Goal: Task Accomplishment & Management: Manage account settings

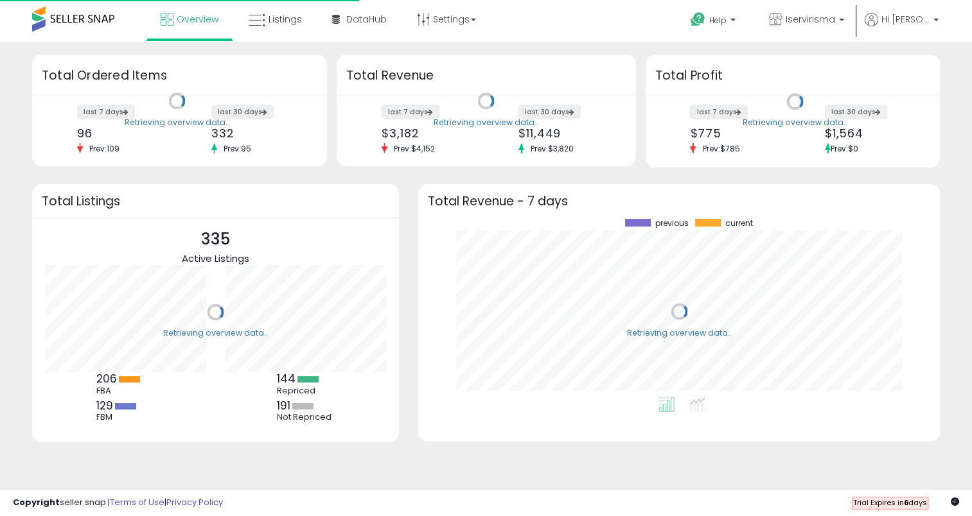
scroll to position [178, 495]
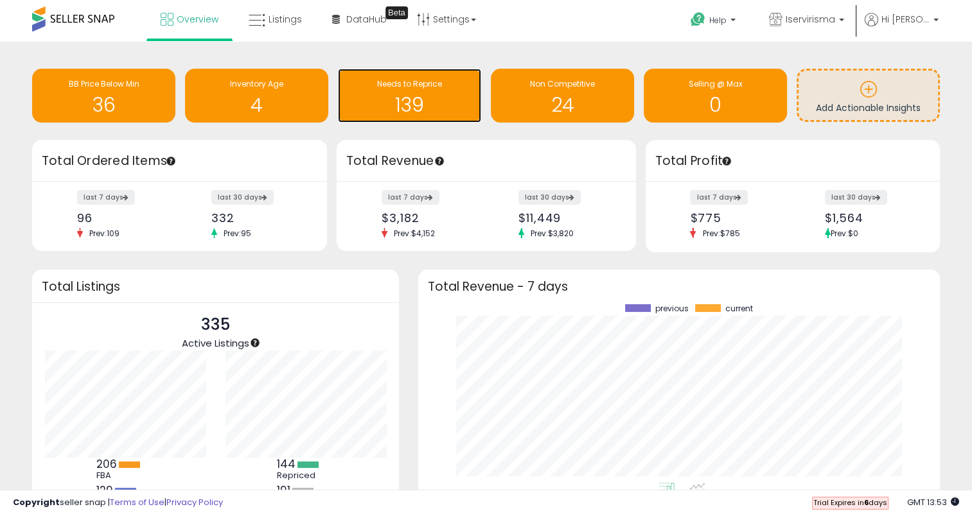
click at [423, 103] on h1 "139" at bounding box center [409, 104] width 130 height 21
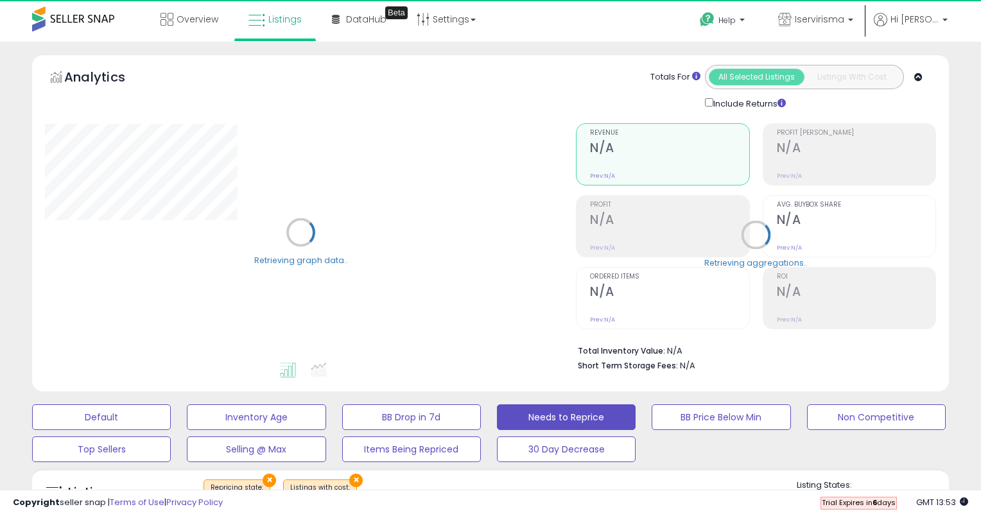
select select "**"
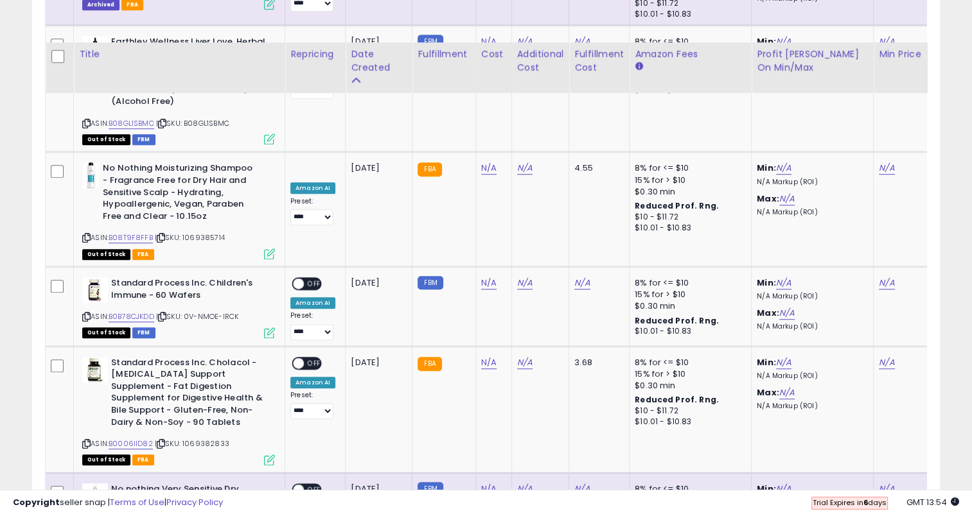
scroll to position [5811, 0]
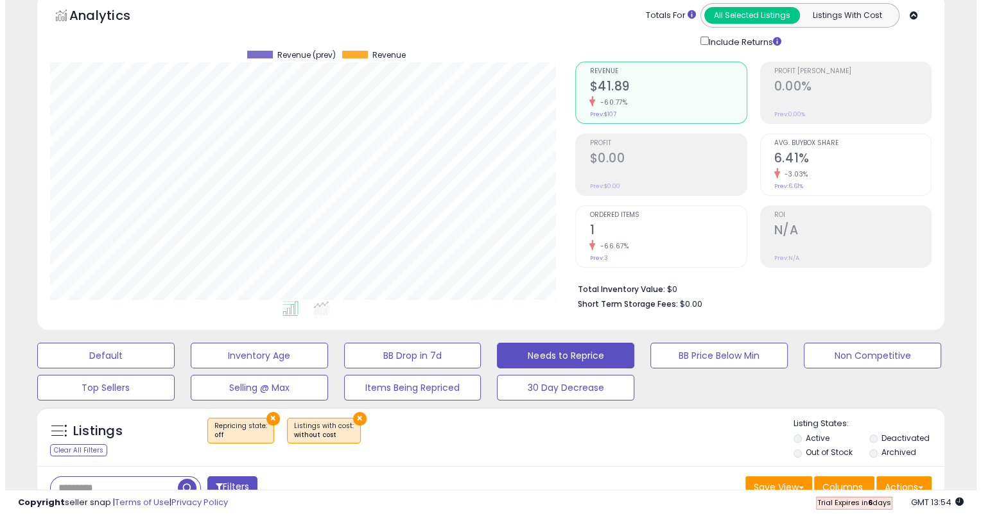
scroll to position [0, 0]
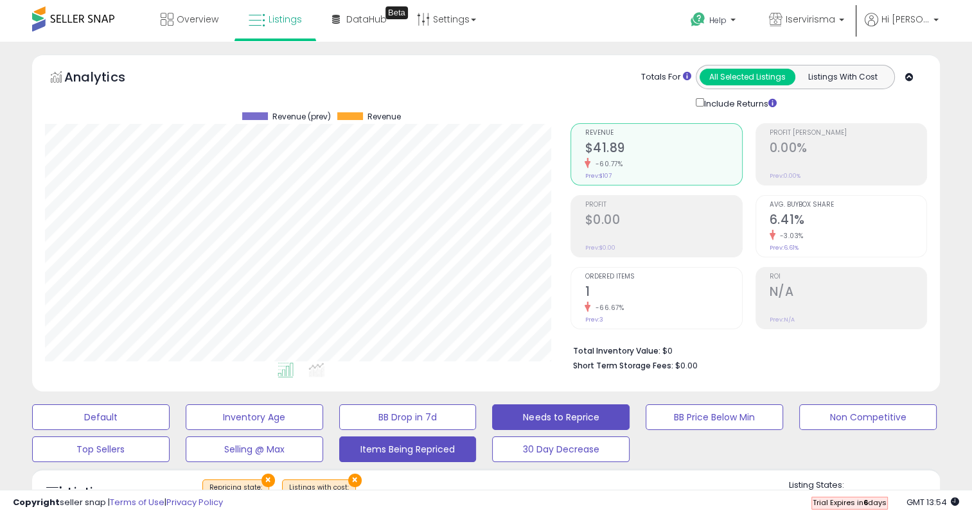
click at [434, 455] on button "Items Being Repriced" at bounding box center [407, 450] width 137 height 26
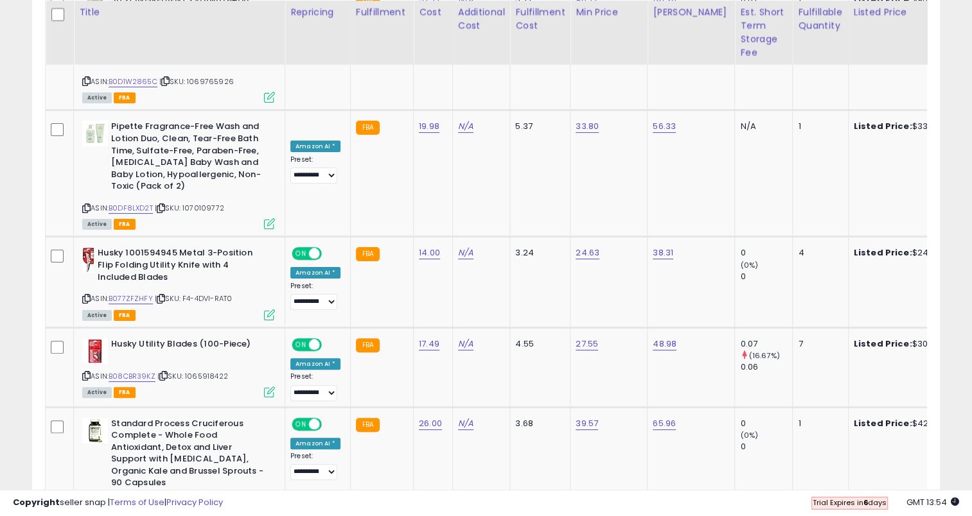
scroll to position [5226, 0]
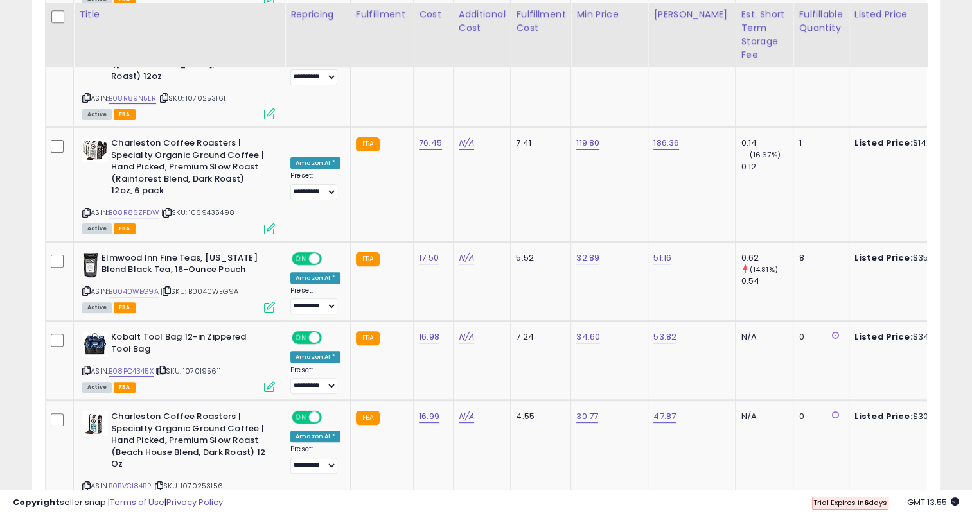
scroll to position [5200, 0]
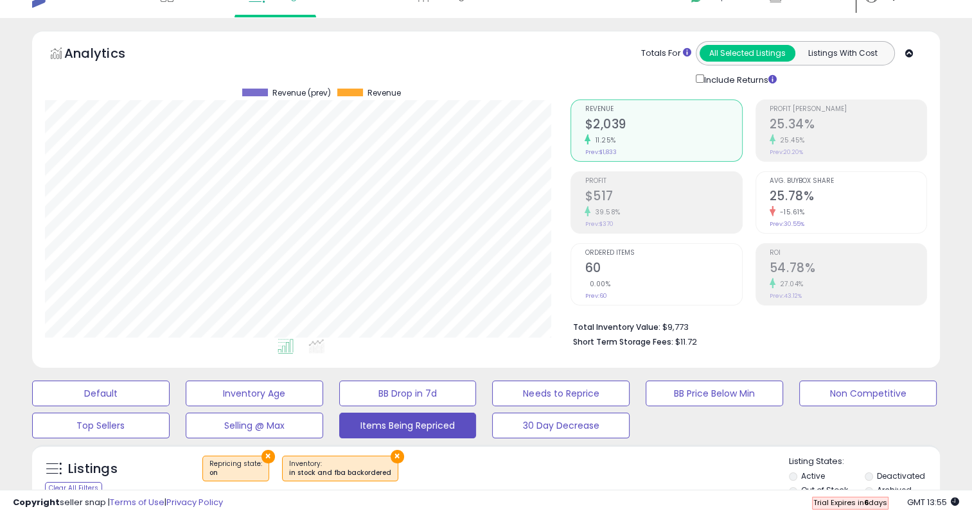
scroll to position [0, 0]
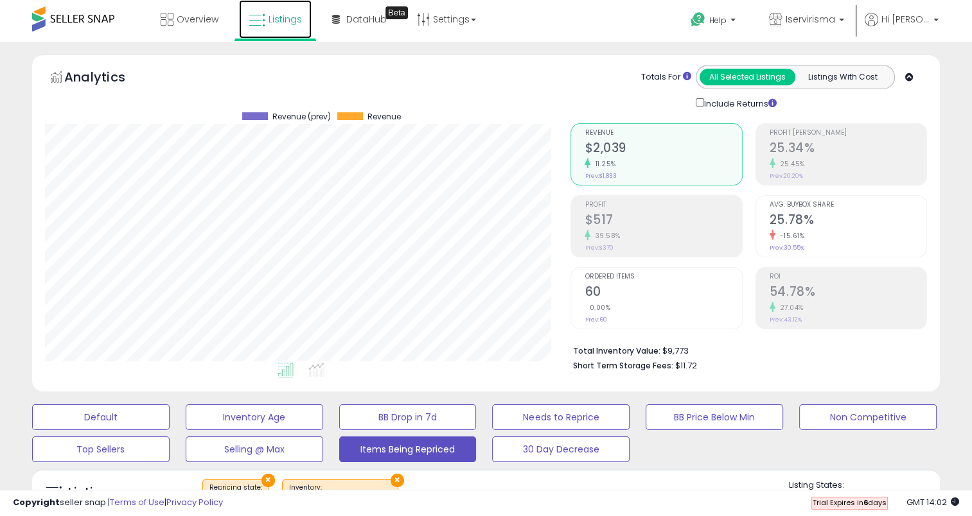
click at [290, 19] on span "Listings" at bounding box center [284, 19] width 33 height 13
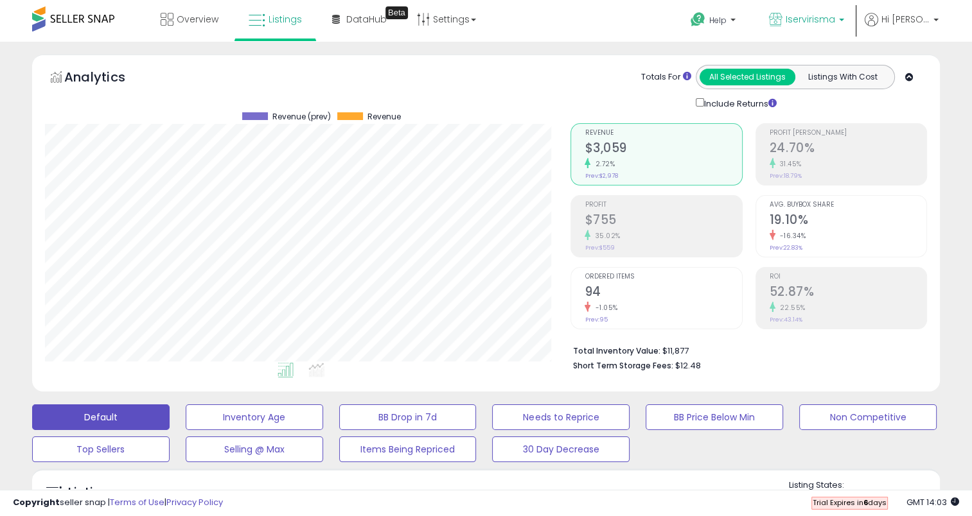
click at [844, 22] on p "Iservirisma" at bounding box center [806, 21] width 75 height 16
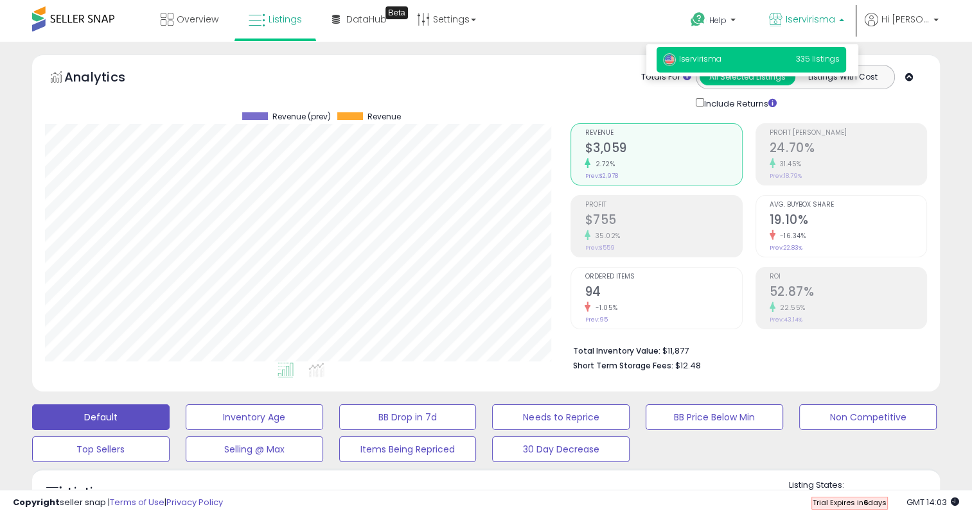
click at [844, 22] on p "Iservirisma" at bounding box center [806, 21] width 75 height 16
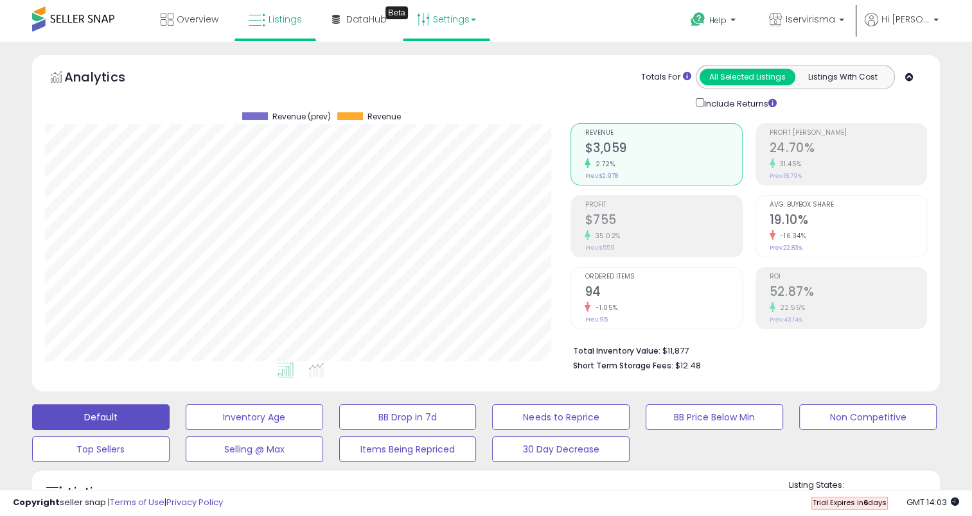
click at [444, 23] on link "Settings" at bounding box center [446, 19] width 78 height 39
click at [451, 71] on link "Store settings" at bounding box center [448, 65] width 58 height 12
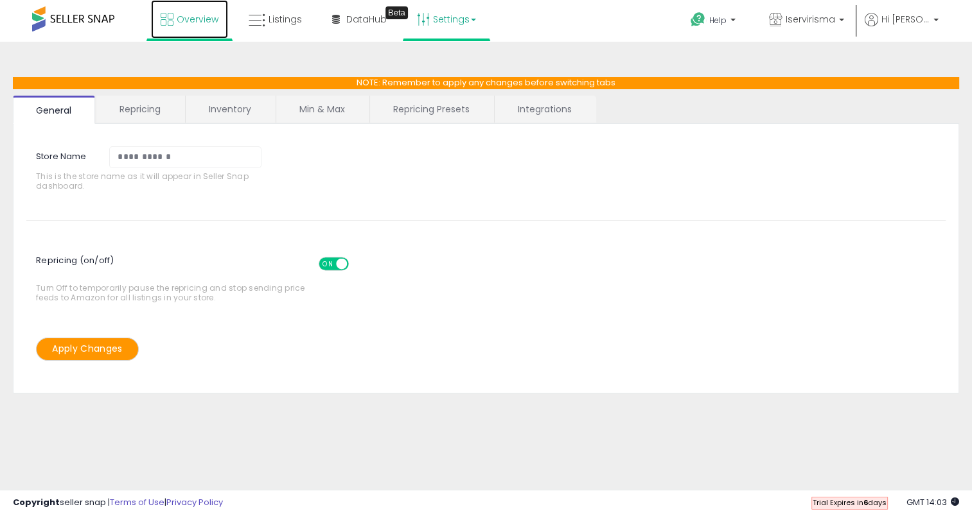
click at [182, 18] on span "Overview" at bounding box center [198, 19] width 42 height 13
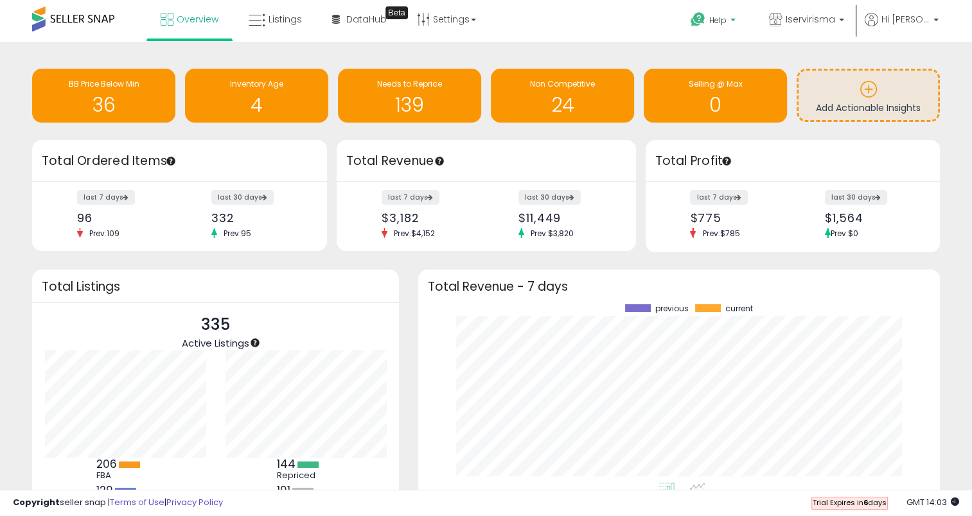
click at [726, 19] on span "Help" at bounding box center [717, 20] width 17 height 11
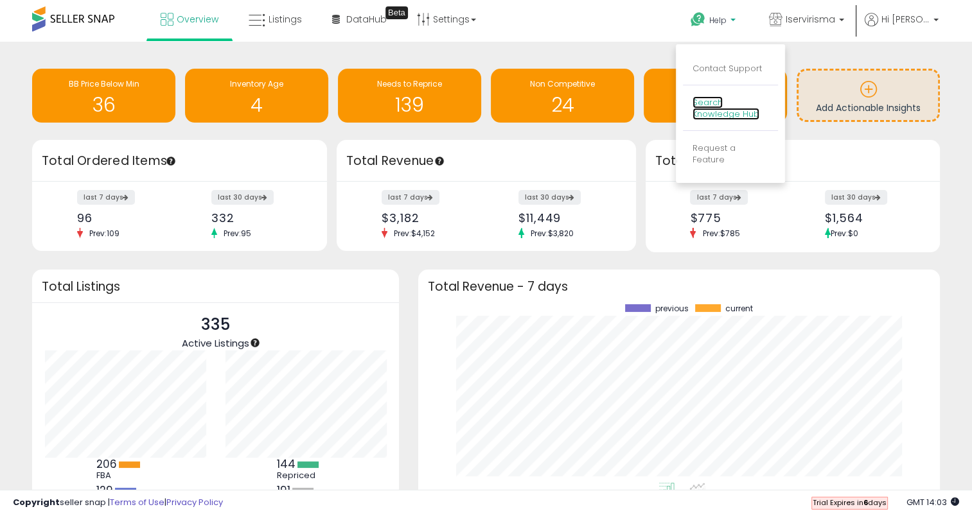
click at [759, 116] on link "Search Knowledge Hub" at bounding box center [725, 108] width 67 height 24
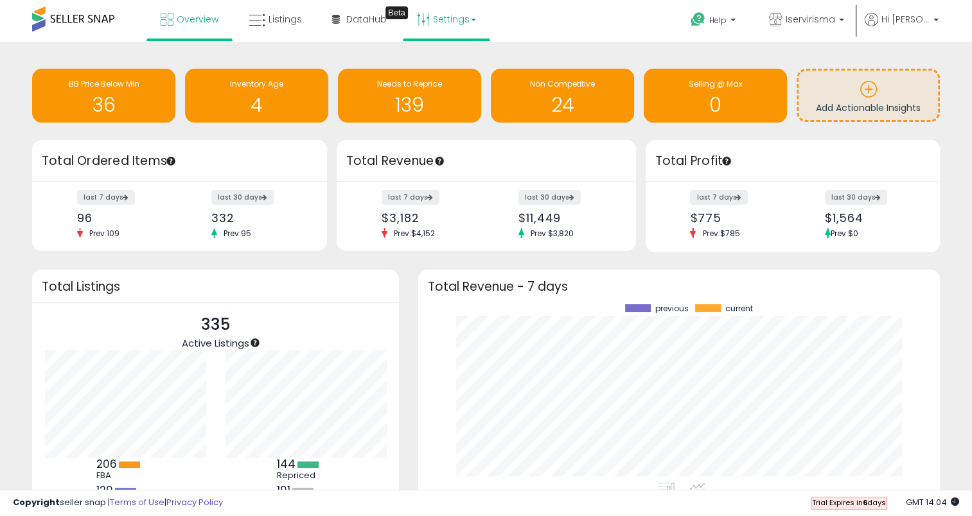
click at [435, 15] on link "Settings" at bounding box center [446, 19] width 78 height 39
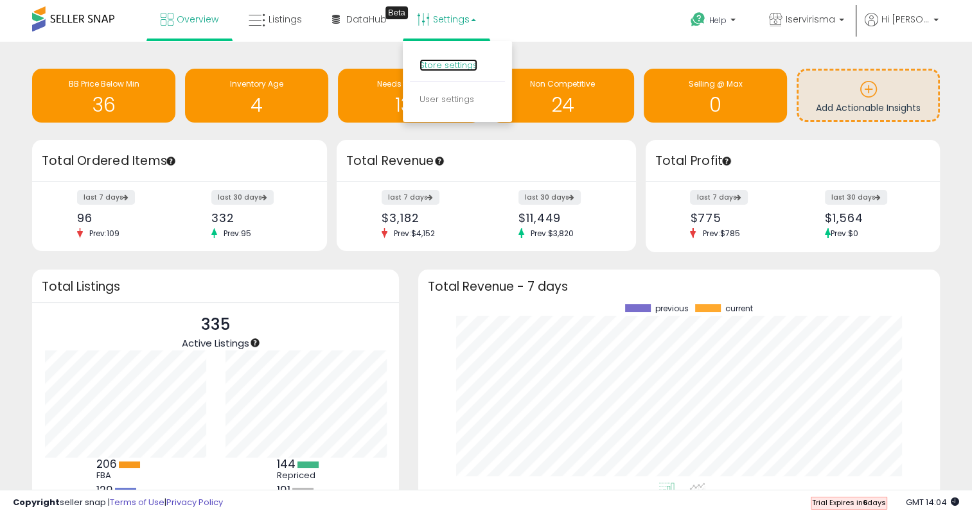
click at [450, 63] on link "Store settings" at bounding box center [448, 65] width 58 height 12
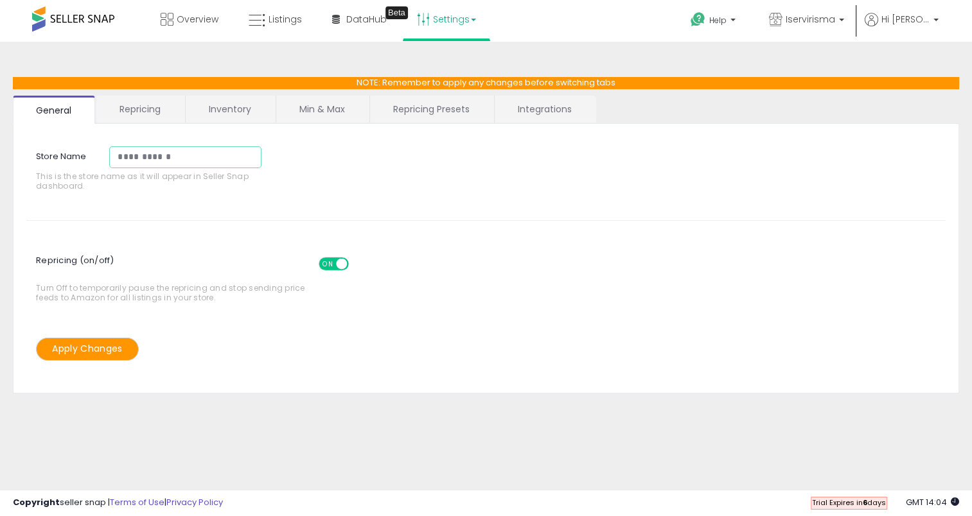
click at [159, 158] on input "**********" at bounding box center [185, 157] width 152 height 22
click at [167, 220] on hr at bounding box center [485, 220] width 919 height 1
click at [536, 113] on link "Integrations" at bounding box center [545, 109] width 100 height 27
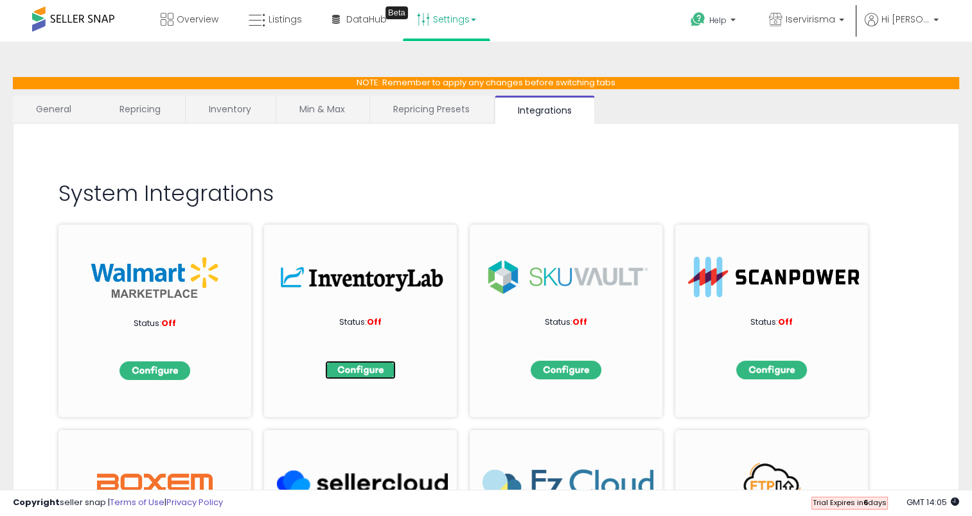
click at [349, 372] on img at bounding box center [360, 370] width 71 height 19
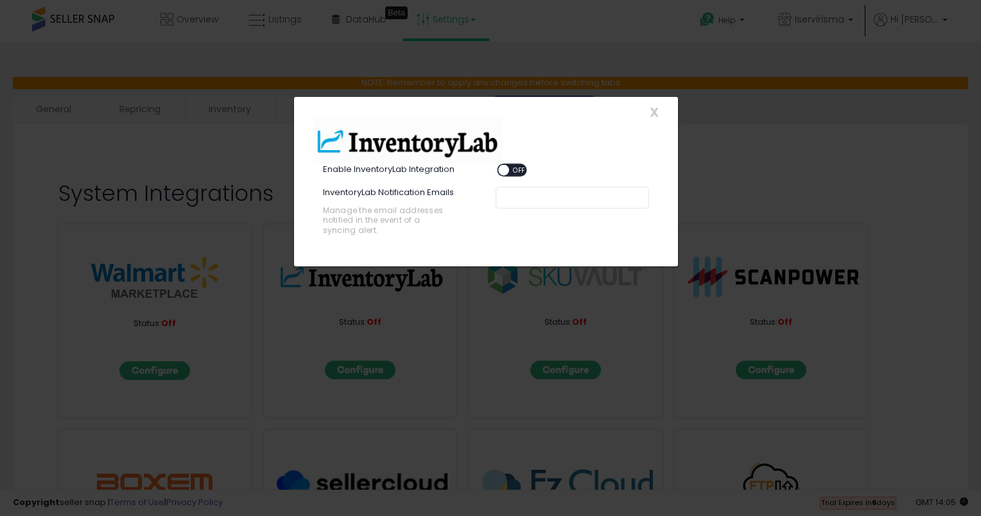
click at [509, 170] on span "OFF" at bounding box center [519, 170] width 21 height 11
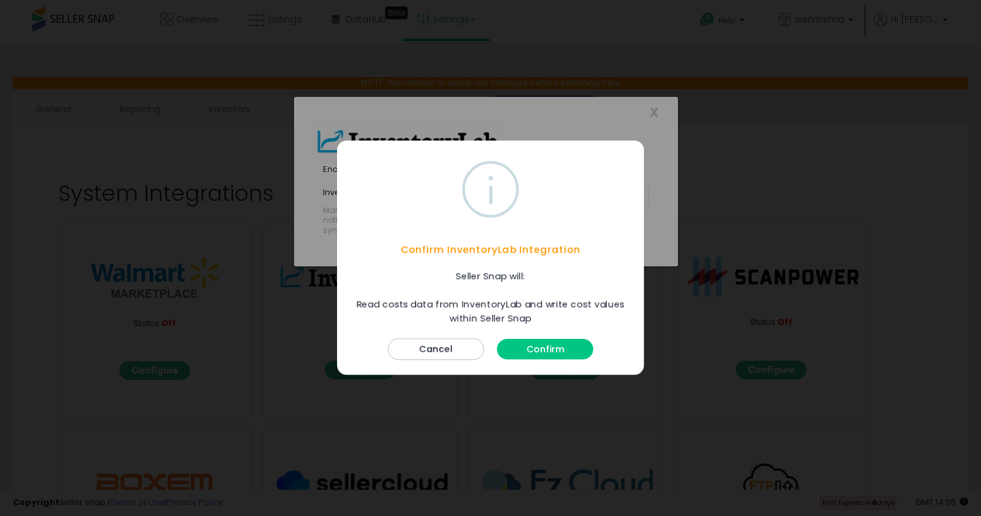
click at [535, 350] on button "Confirm" at bounding box center [545, 350] width 96 height 21
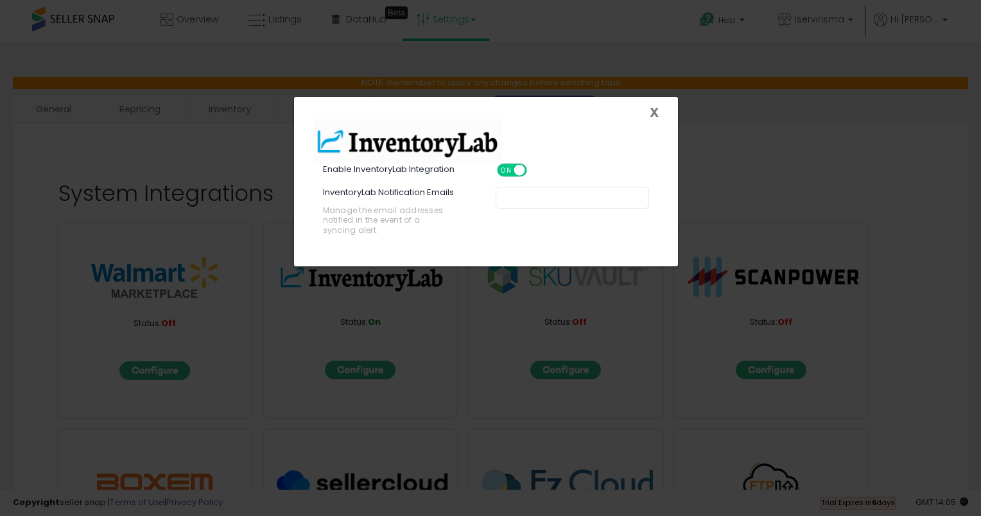
click at [655, 118] on span "X" at bounding box center [654, 112] width 9 height 18
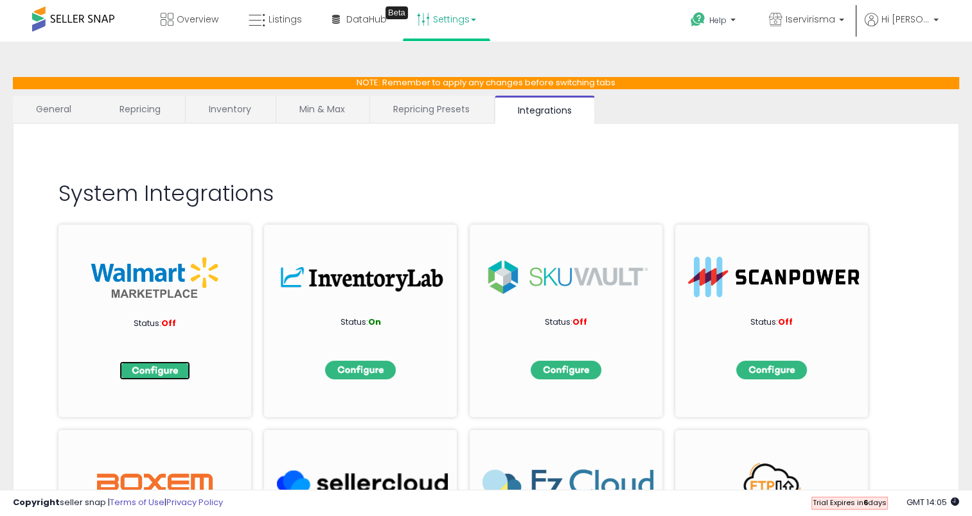
click at [161, 369] on img at bounding box center [154, 371] width 71 height 19
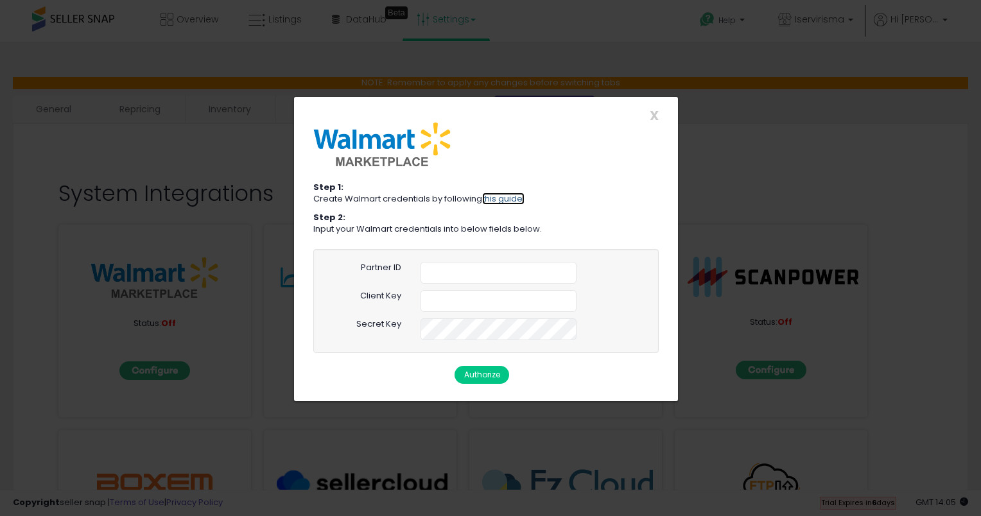
click at [499, 199] on link "this guide." at bounding box center [503, 199] width 42 height 12
click at [439, 272] on input "text" at bounding box center [499, 273] width 156 height 22
paste input "**********"
type input "**********"
click at [451, 298] on input "text" at bounding box center [499, 301] width 156 height 22
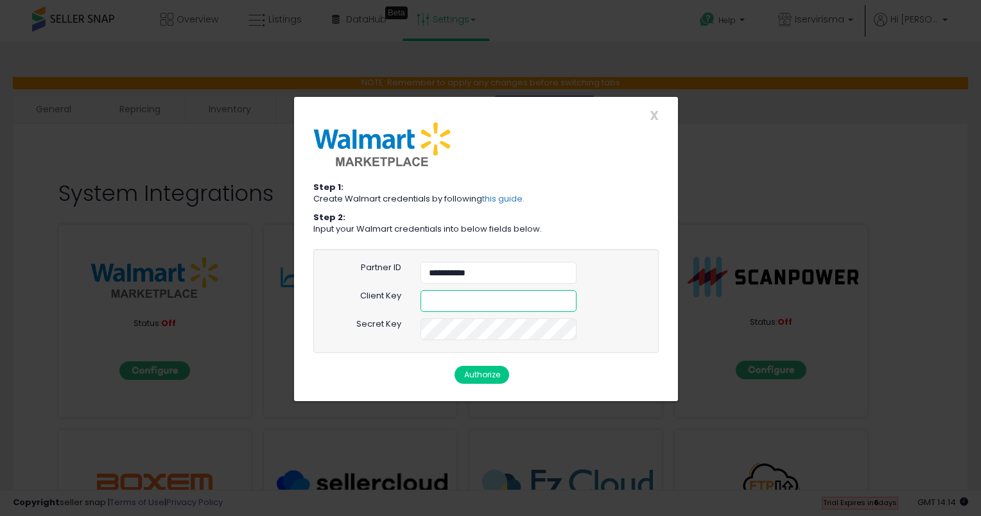
paste input "**********"
click at [485, 373] on button "Authorize" at bounding box center [482, 375] width 55 height 18
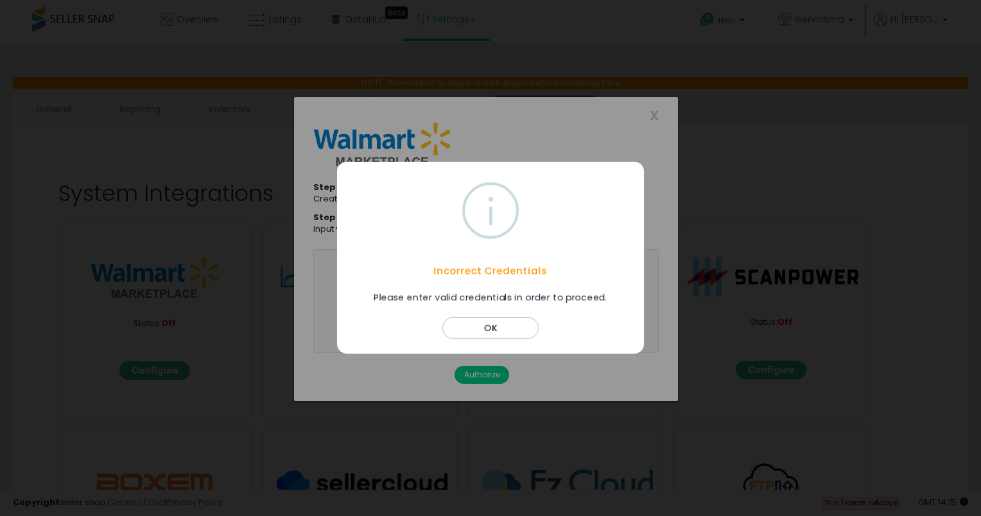
click at [493, 330] on button "OK" at bounding box center [491, 329] width 96 height 22
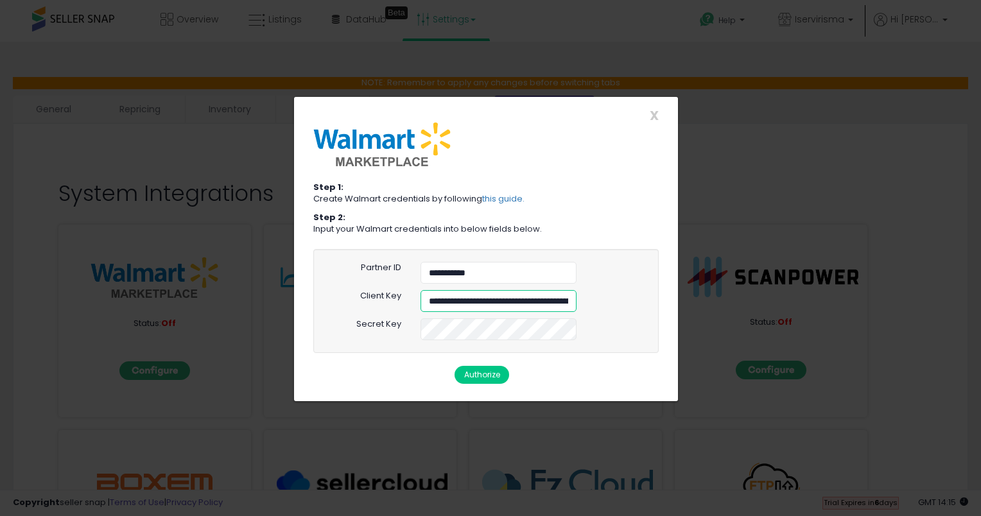
click at [517, 295] on input "**********" at bounding box center [499, 301] width 156 height 22
paste input "text"
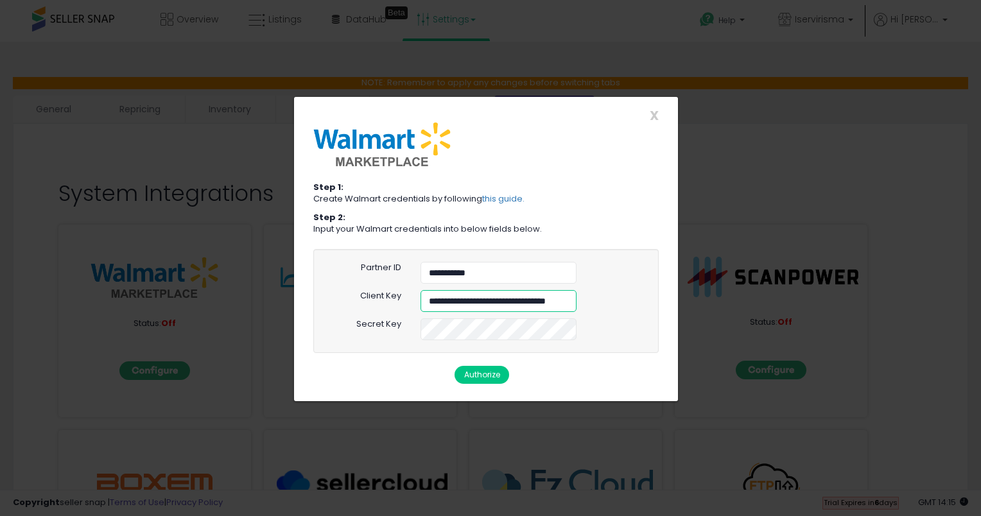
type input "**********"
click at [527, 365] on div "**********" at bounding box center [486, 321] width 365 height 145
click at [488, 376] on button "Authorize" at bounding box center [482, 375] width 55 height 18
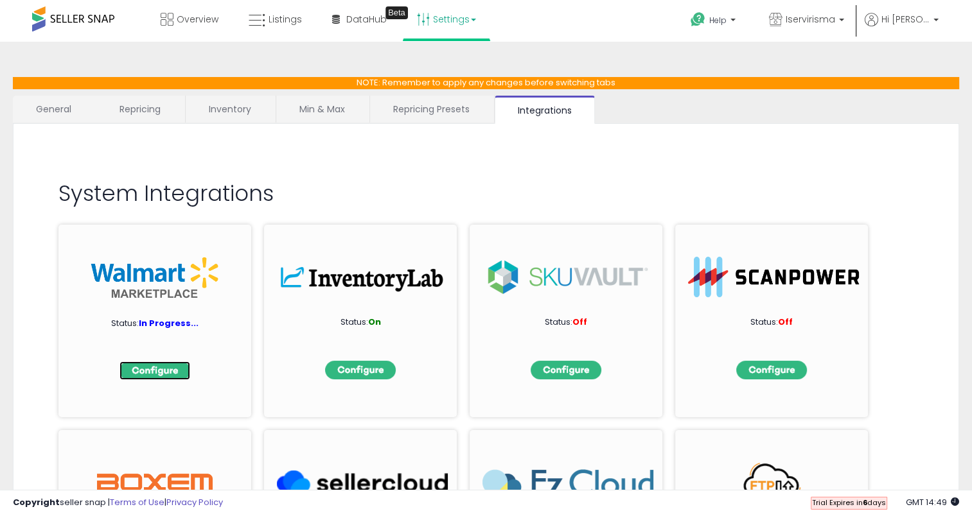
click at [163, 371] on img at bounding box center [154, 371] width 71 height 19
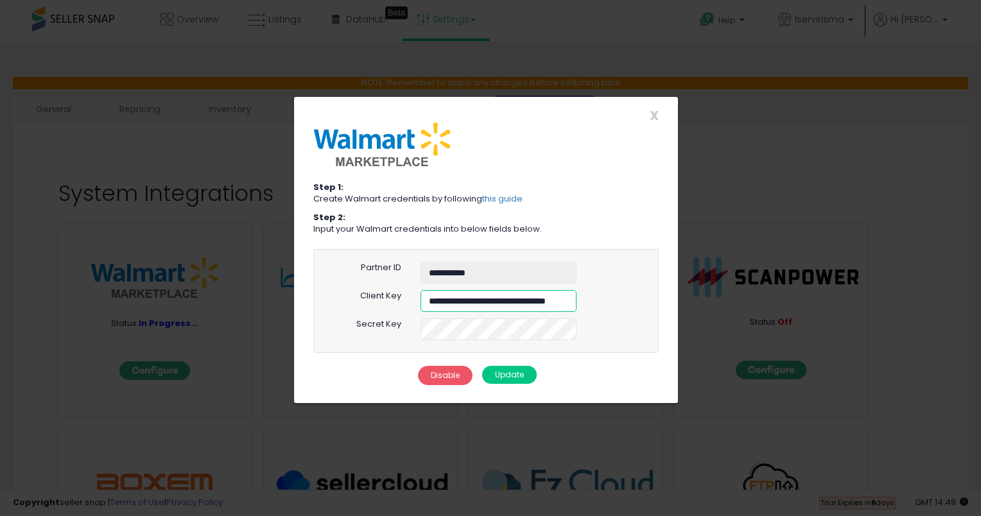
click at [469, 299] on input "**********" at bounding box center [499, 301] width 156 height 22
paste input "text"
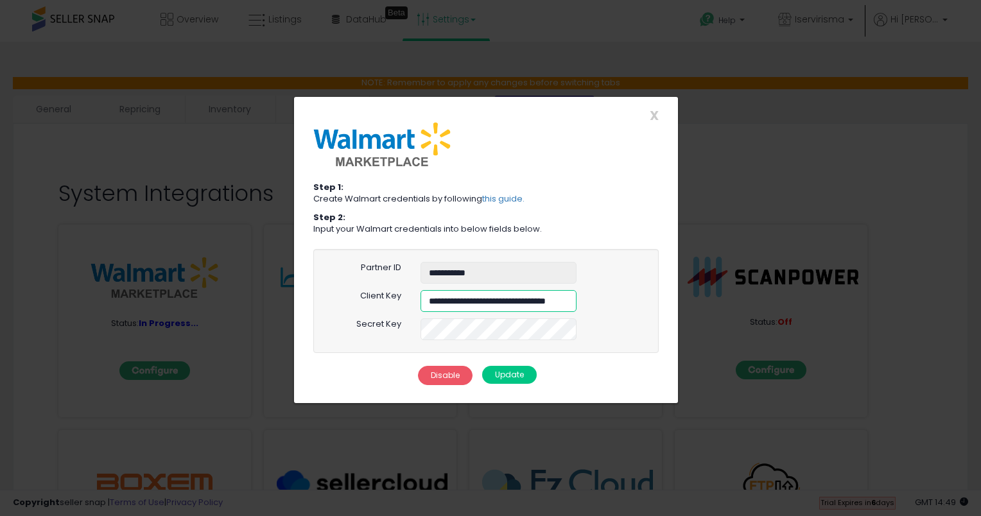
type input "**********"
click at [552, 364] on div "**********" at bounding box center [486, 322] width 365 height 146
click at [518, 371] on button "Update" at bounding box center [509, 375] width 55 height 18
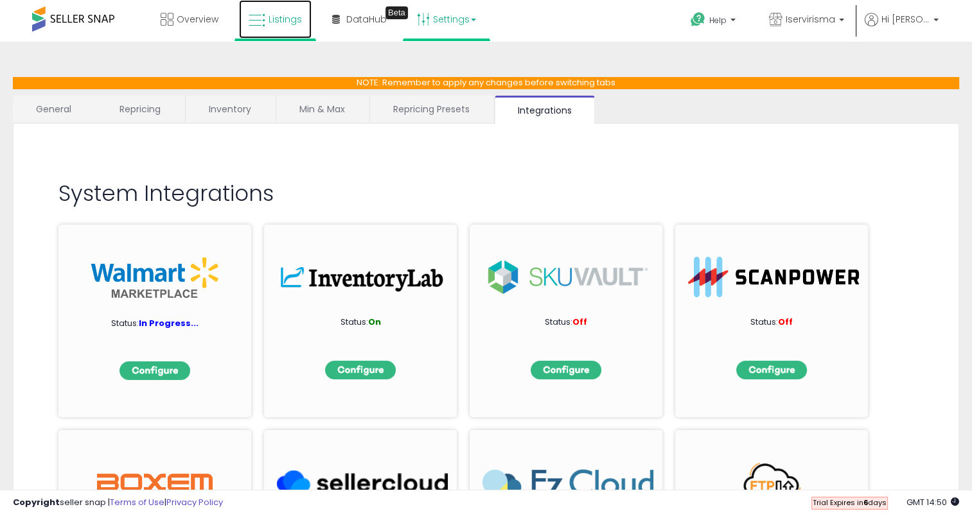
click at [268, 26] on link "Listings" at bounding box center [275, 19] width 73 height 39
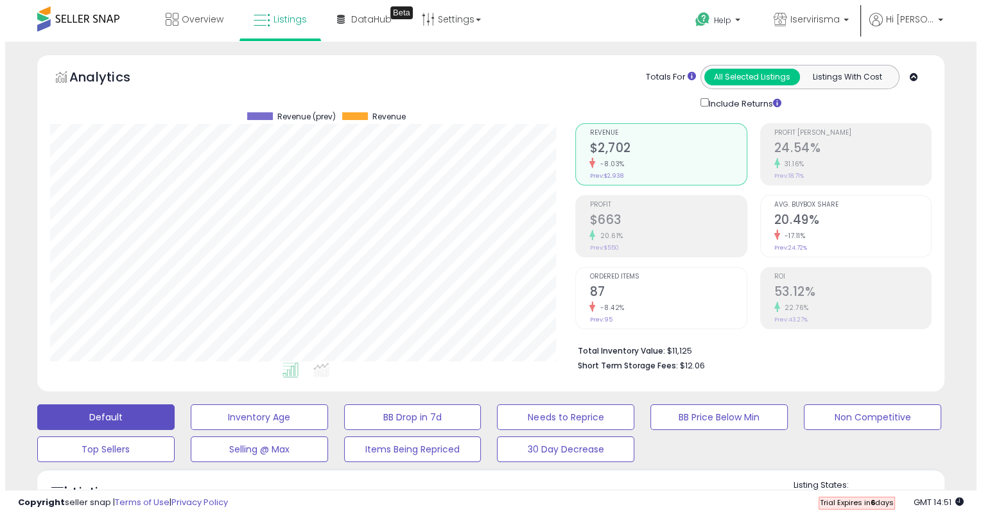
scroll to position [214, 0]
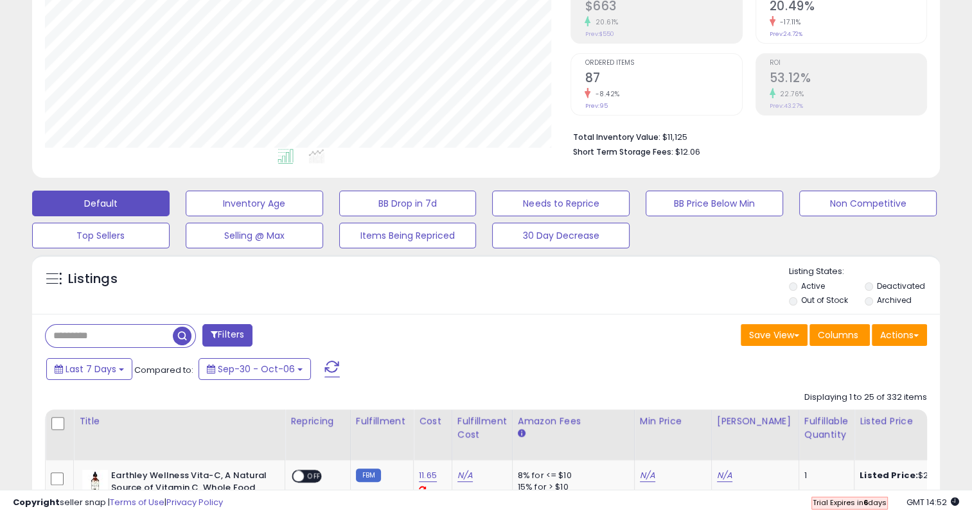
click at [249, 333] on button "Filters" at bounding box center [227, 335] width 50 height 22
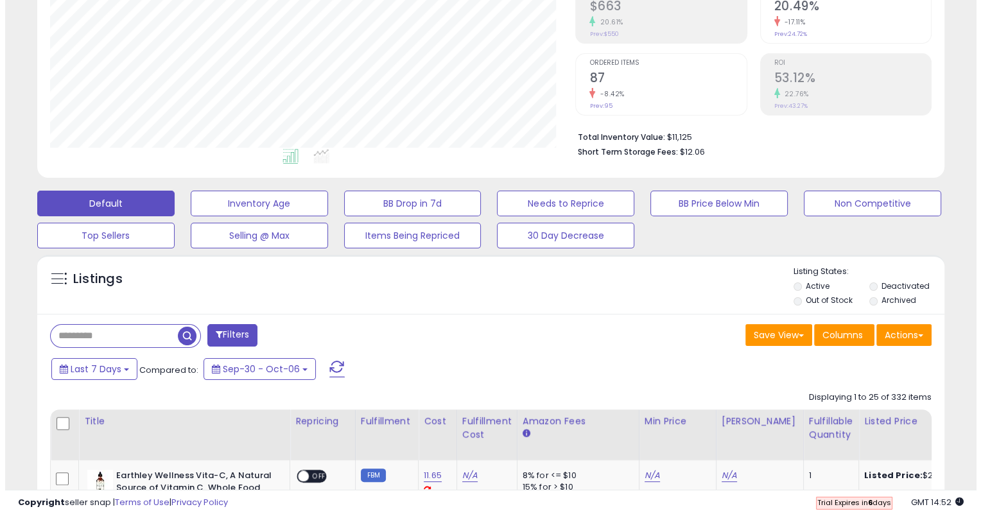
scroll to position [263, 531]
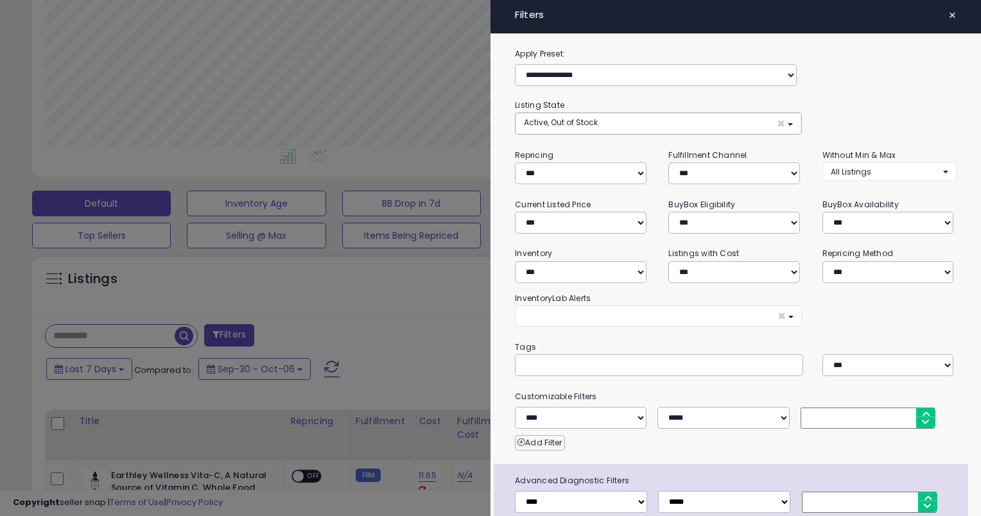
click at [329, 303] on div at bounding box center [490, 258] width 981 height 516
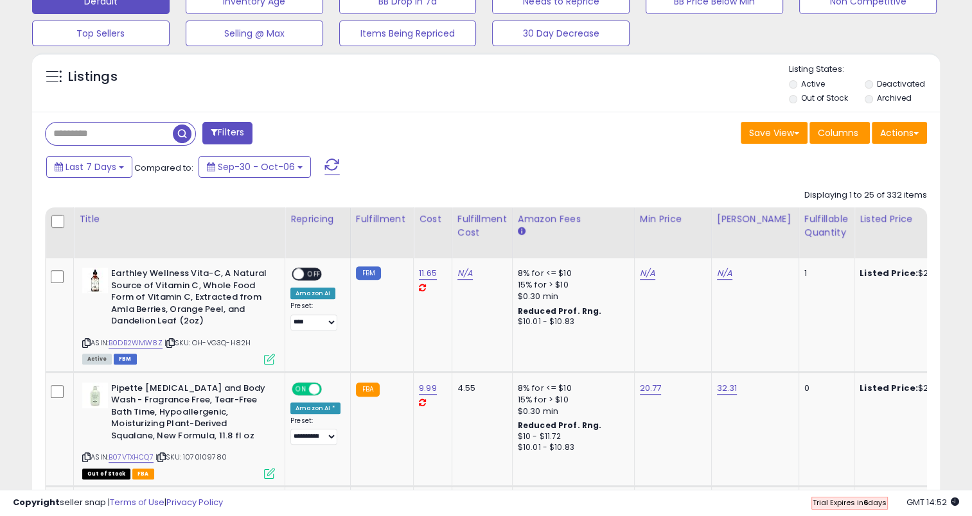
scroll to position [390, 0]
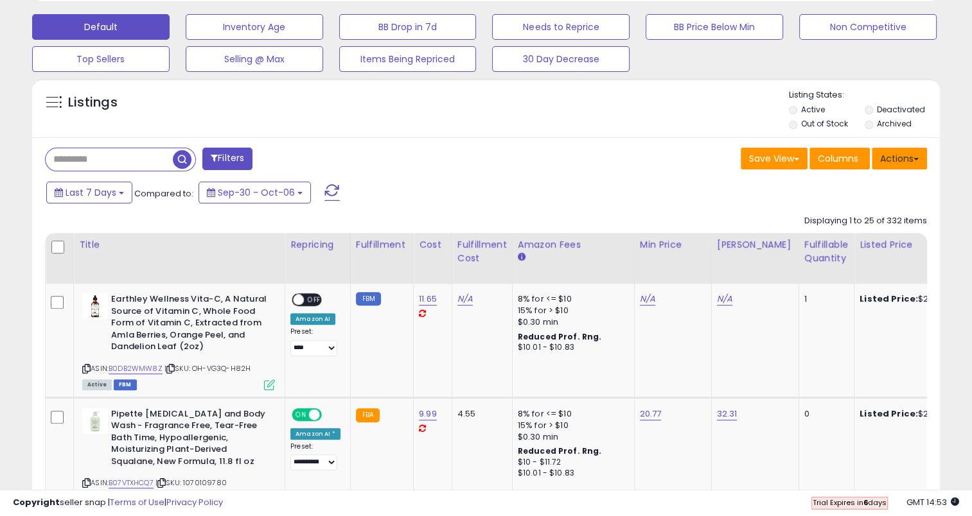
click at [911, 161] on button "Actions" at bounding box center [899, 159] width 55 height 22
click at [686, 150] on div "Save View Save As New View Update Current View Columns Actions Import Export Vi…" at bounding box center [711, 160] width 451 height 25
click at [383, 247] on div "Fulfillment" at bounding box center [382, 244] width 52 height 13
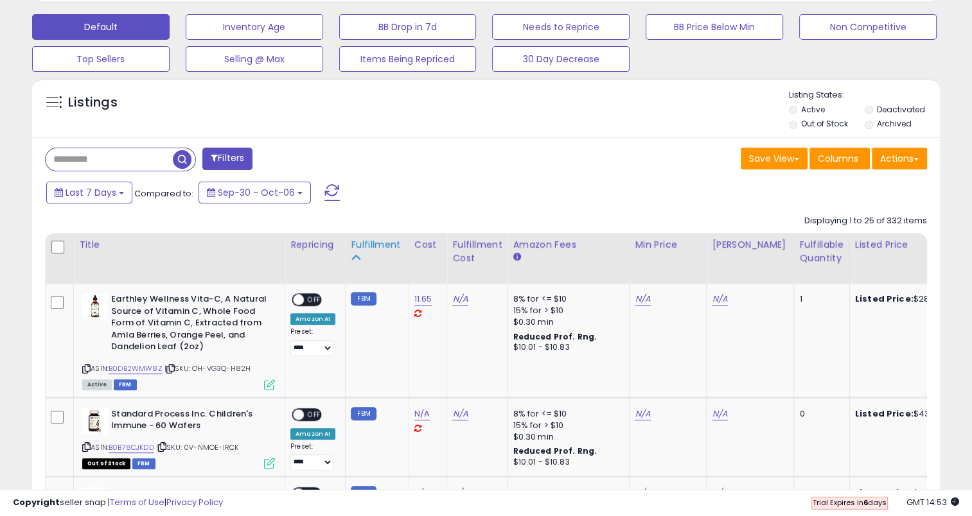
click at [360, 248] on div "Fulfillment" at bounding box center [377, 244] width 52 height 13
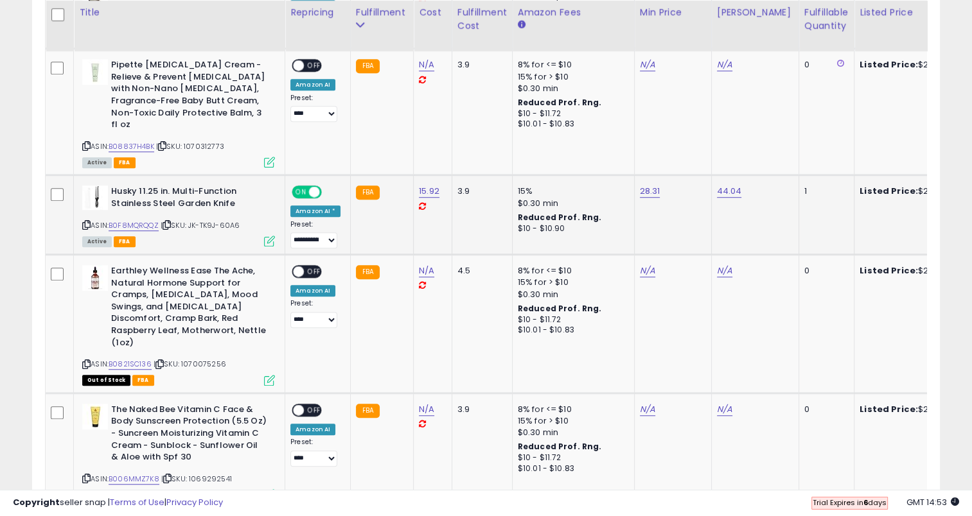
scroll to position [605, 0]
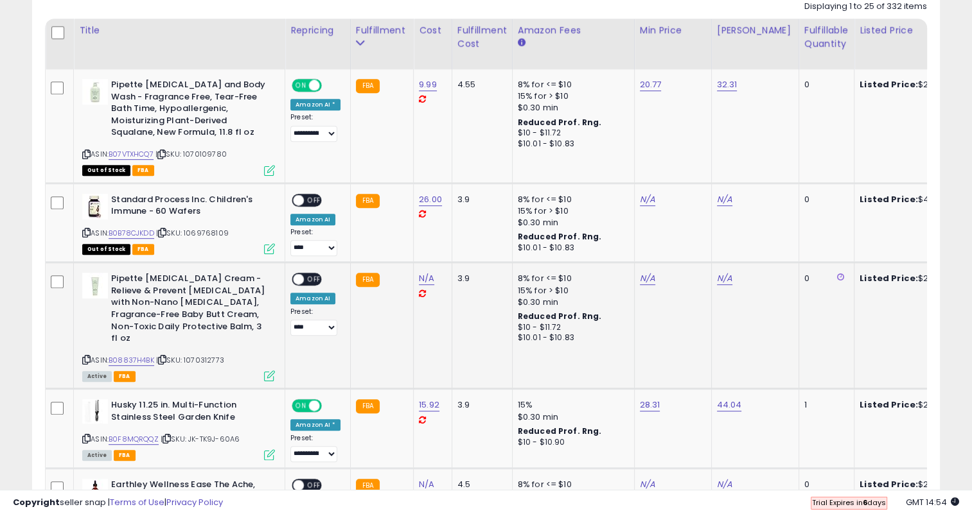
click at [213, 355] on span "| SKU: 1070312773" at bounding box center [190, 360] width 68 height 10
drag, startPoint x: 213, startPoint y: 347, endPoint x: 200, endPoint y: 347, distance: 12.9
click at [200, 355] on span "| SKU: 1070312773" at bounding box center [190, 360] width 68 height 10
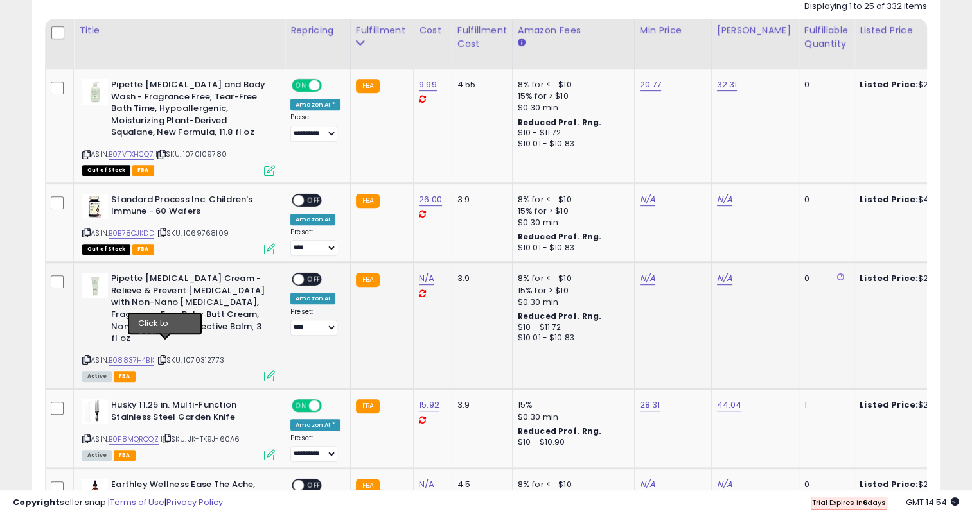
click at [164, 356] on icon at bounding box center [162, 359] width 8 height 7
click at [423, 279] on link "N/A" at bounding box center [426, 278] width 15 height 13
type input "*****"
click at [468, 247] on button "submit" at bounding box center [457, 245] width 22 height 19
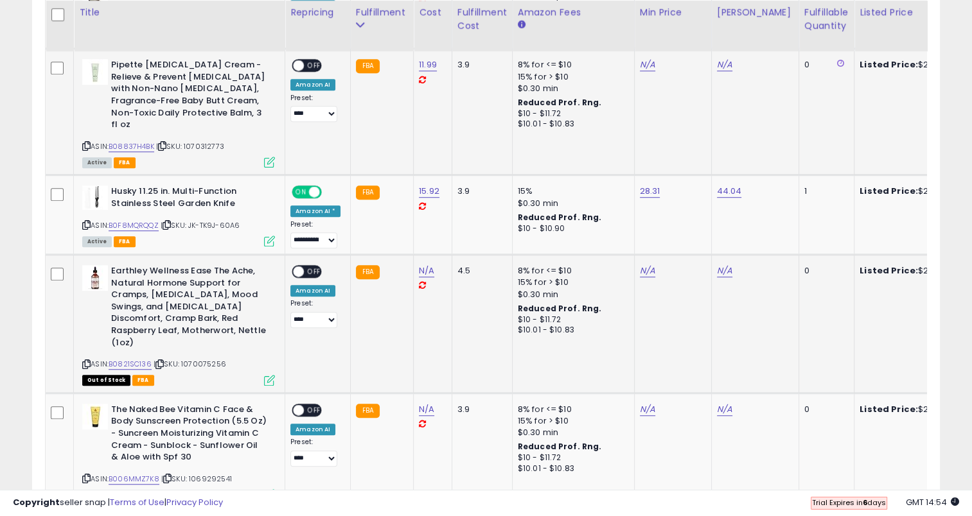
scroll to position [1033, 0]
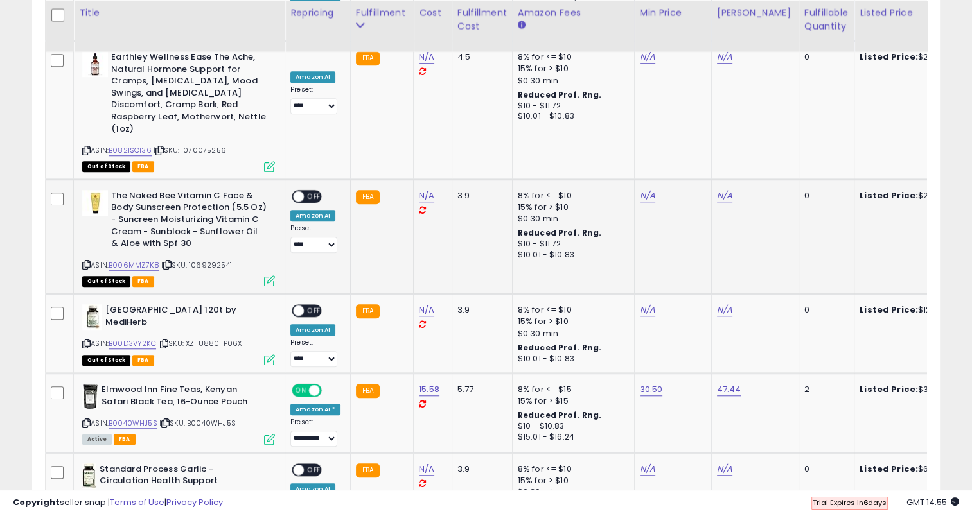
click at [301, 191] on span at bounding box center [298, 196] width 11 height 11
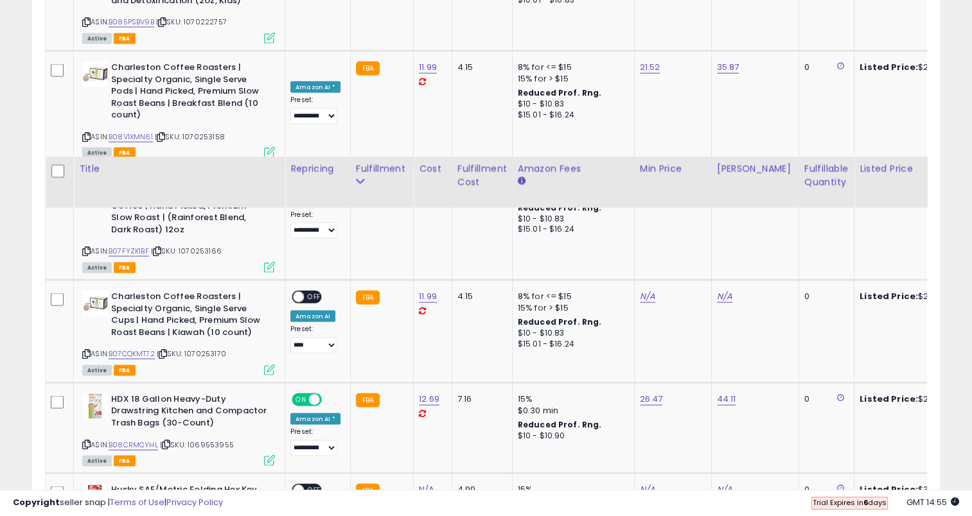
scroll to position [2733, 0]
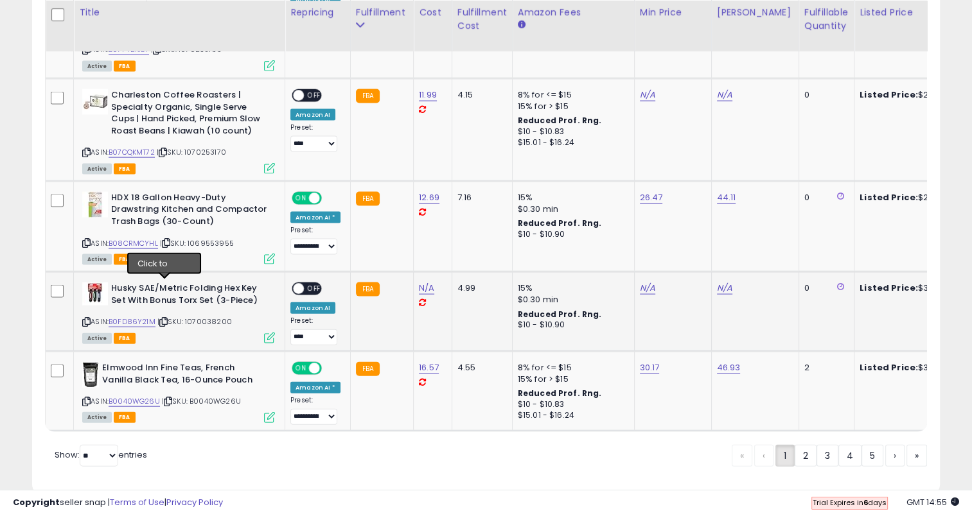
click at [164, 319] on icon at bounding box center [163, 322] width 8 height 7
click at [423, 282] on link "N/A" at bounding box center [426, 288] width 15 height 13
type input "*****"
click at [461, 222] on icon "submit" at bounding box center [457, 222] width 8 height 8
click at [804, 445] on link "2" at bounding box center [805, 456] width 22 height 22
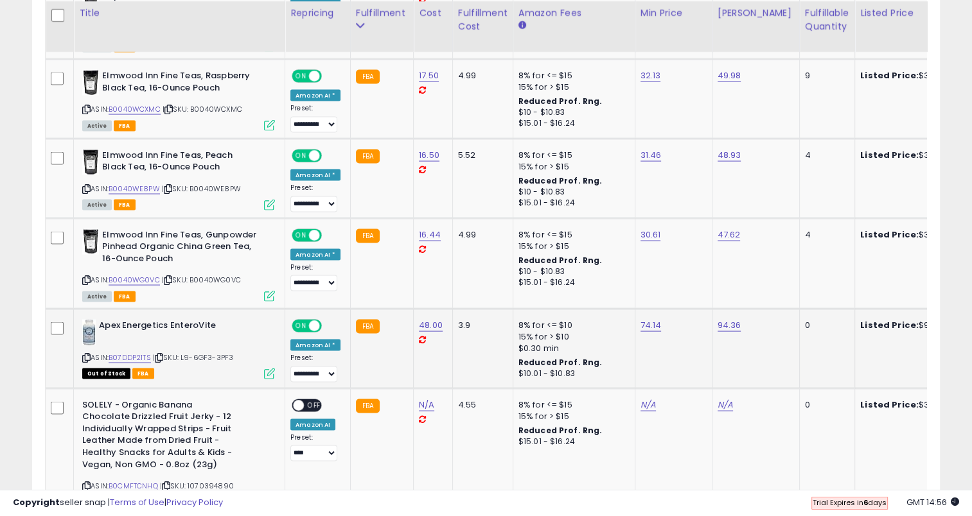
scroll to position [2634, 0]
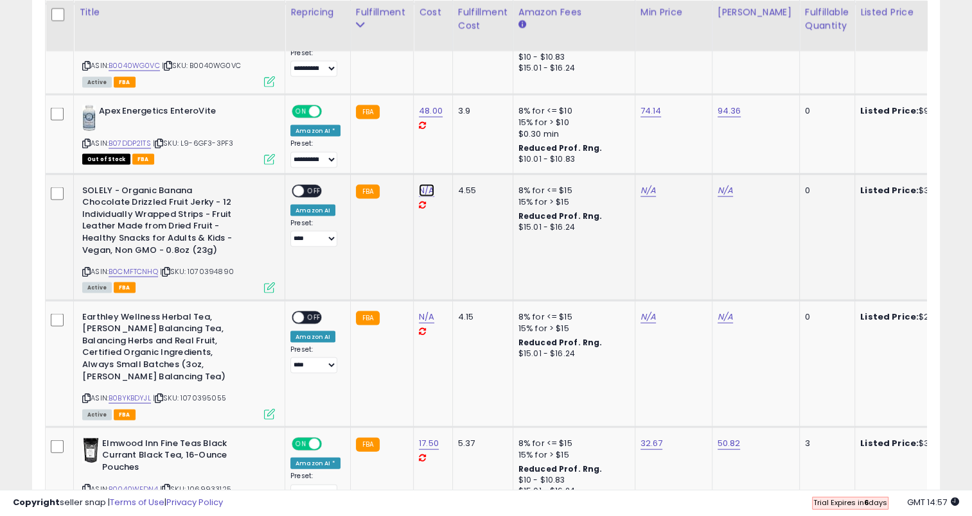
click at [424, 184] on link "N/A" at bounding box center [426, 190] width 15 height 13
type input "*****"
click at [468, 139] on button "submit" at bounding box center [457, 136] width 22 height 19
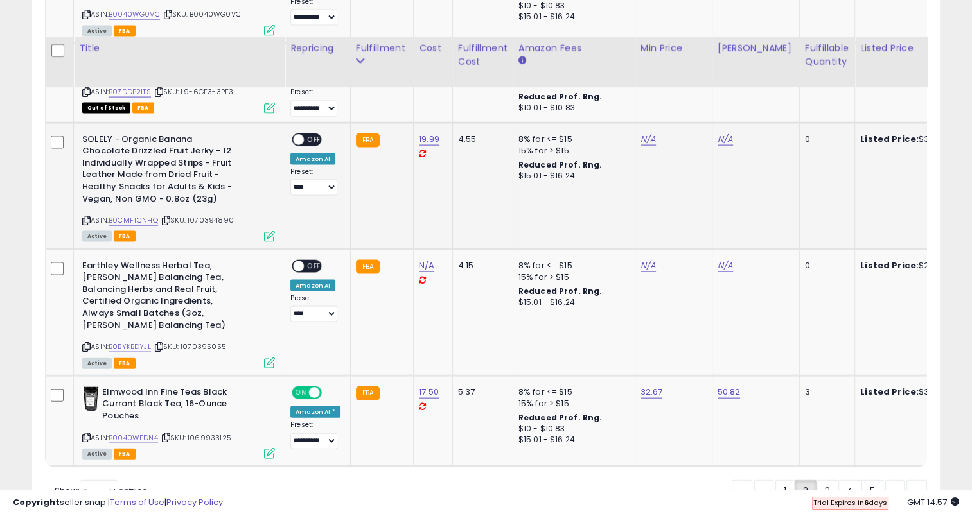
scroll to position [2721, 0]
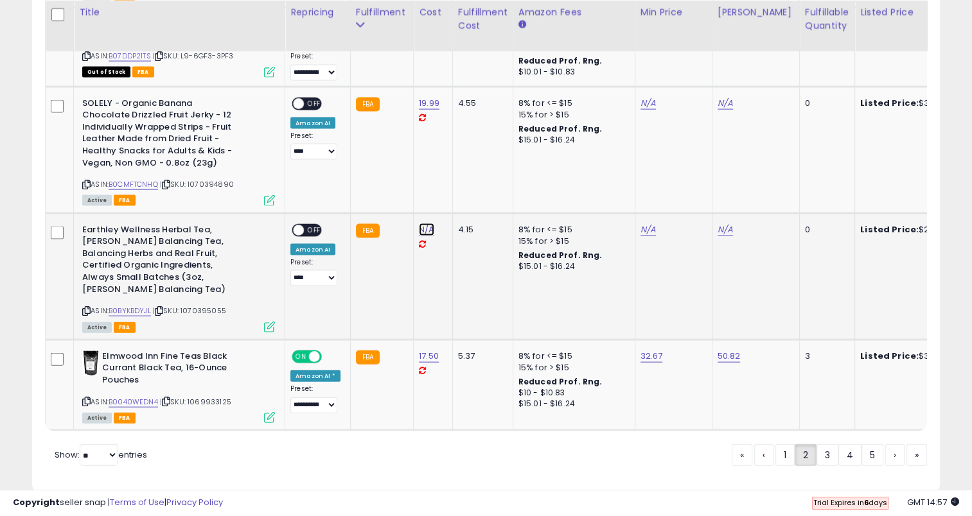
click at [419, 224] on link "N/A" at bounding box center [426, 230] width 15 height 13
type input "*****"
click at [468, 174] on button "submit" at bounding box center [457, 174] width 22 height 19
click at [821, 444] on link "3" at bounding box center [827, 455] width 22 height 22
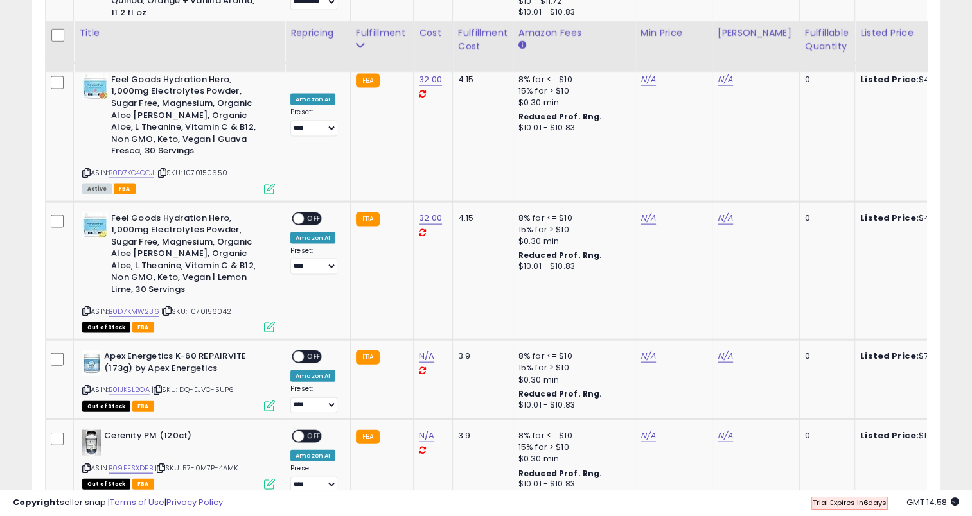
scroll to position [2714, 0]
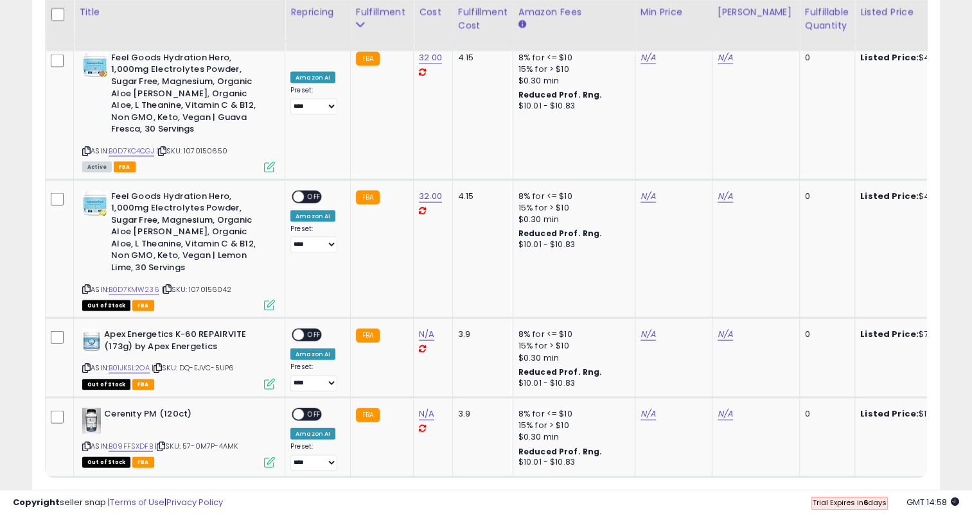
click at [844, 491] on link "4" at bounding box center [849, 502] width 23 height 22
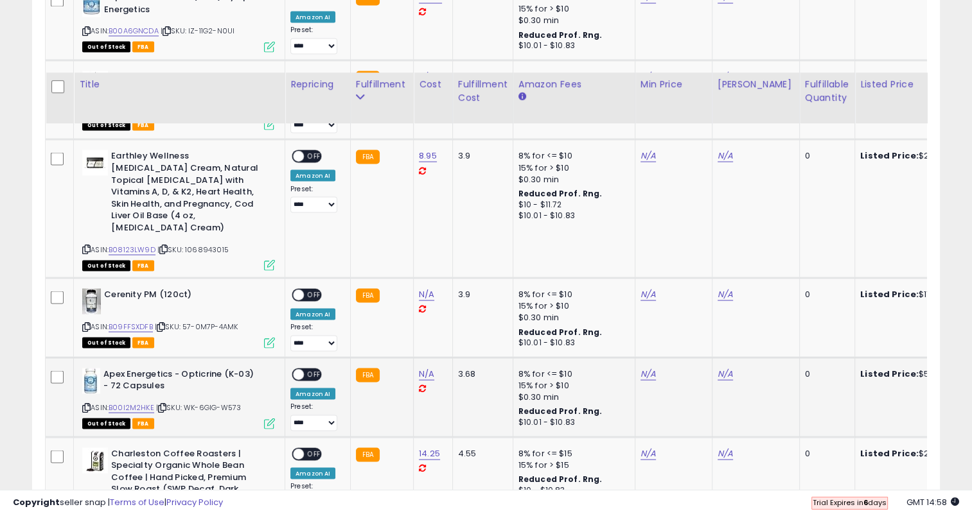
scroll to position [2552, 0]
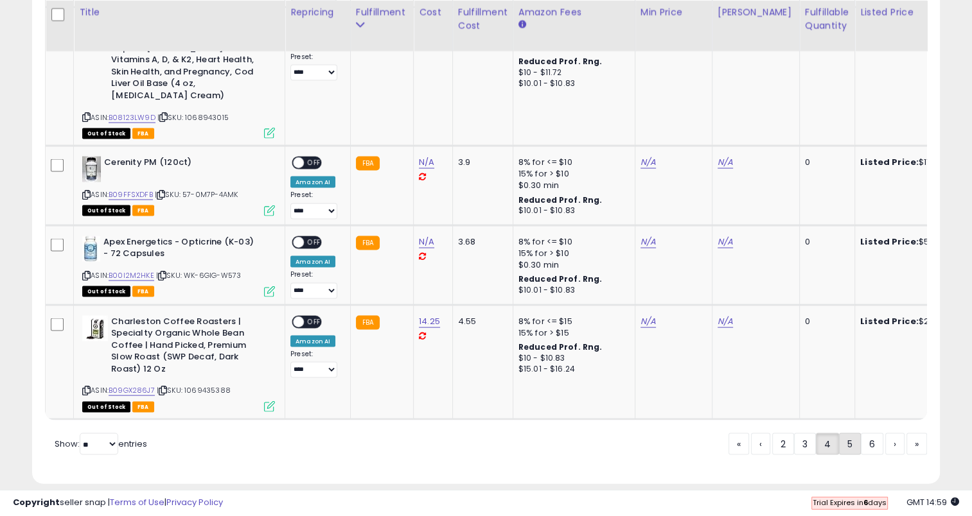
click at [845, 434] on link "5" at bounding box center [850, 445] width 22 height 22
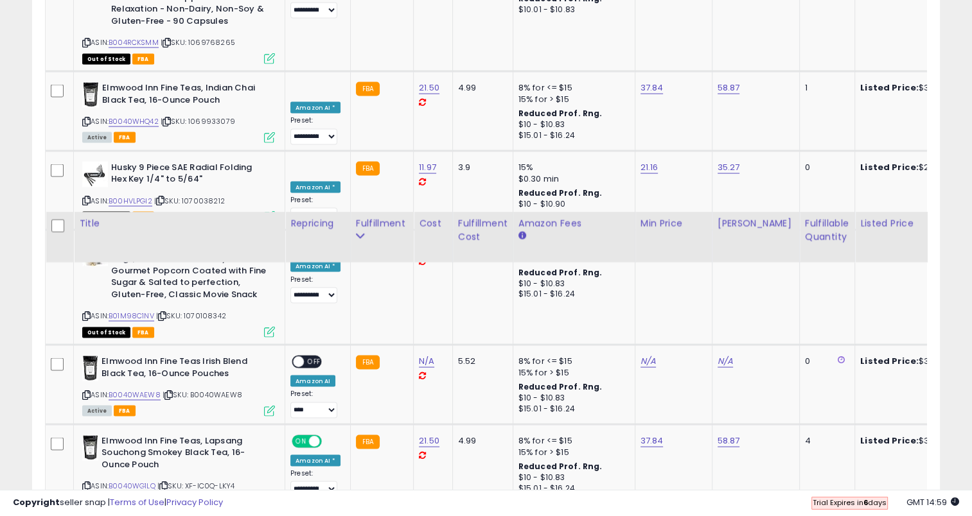
scroll to position [2453, 0]
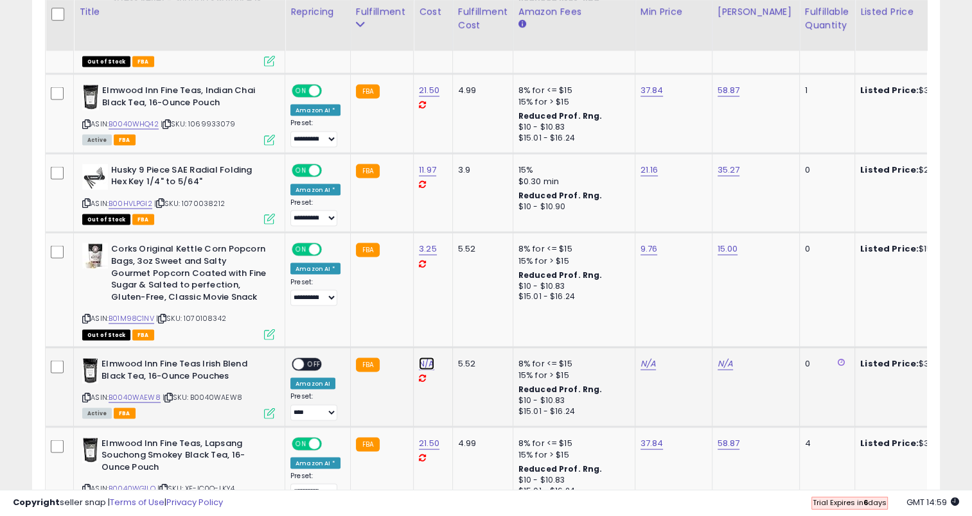
click at [422, 358] on link "N/A" at bounding box center [426, 364] width 15 height 13
type input "*****"
click at [461, 296] on icon "submit" at bounding box center [457, 297] width 8 height 8
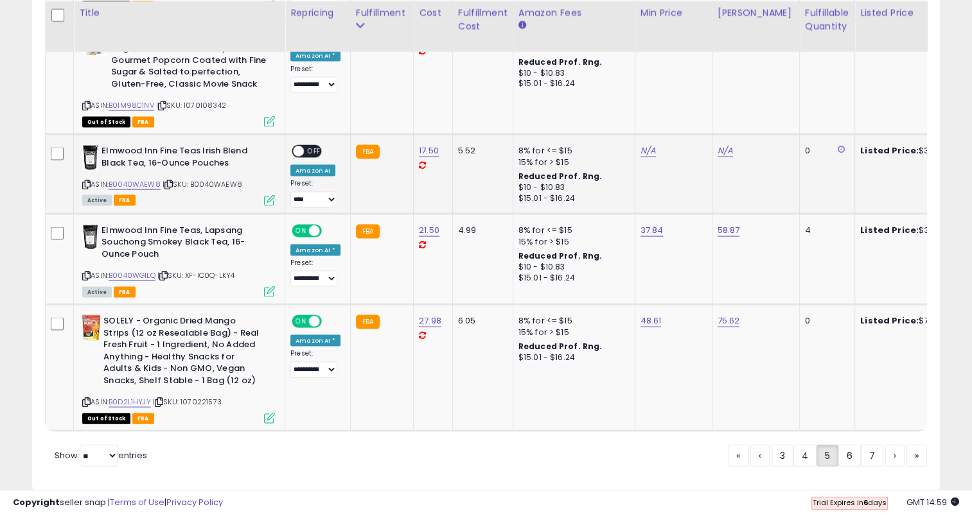
scroll to position [2667, 0]
click at [845, 444] on link "6" at bounding box center [849, 455] width 22 height 22
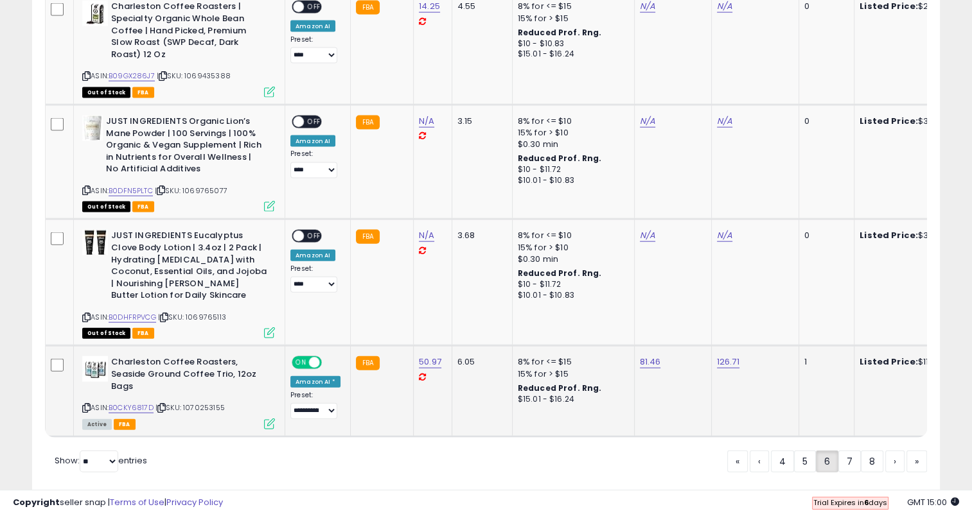
scroll to position [2800, 0]
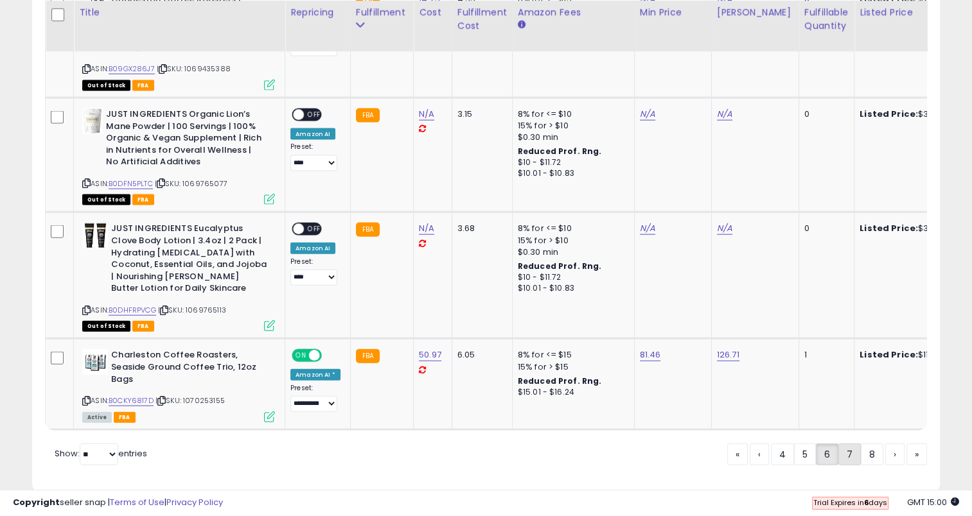
click at [849, 444] on link "7" at bounding box center [849, 455] width 22 height 22
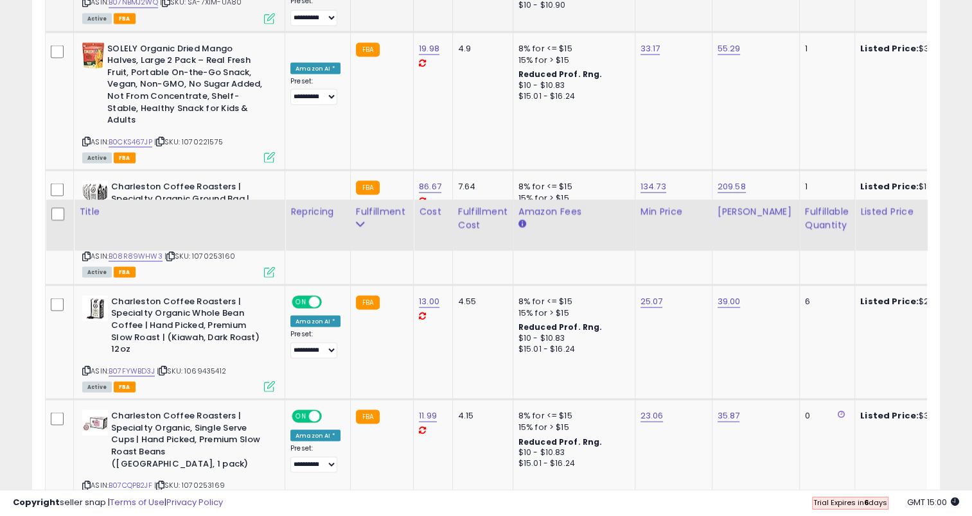
scroll to position [2634, 0]
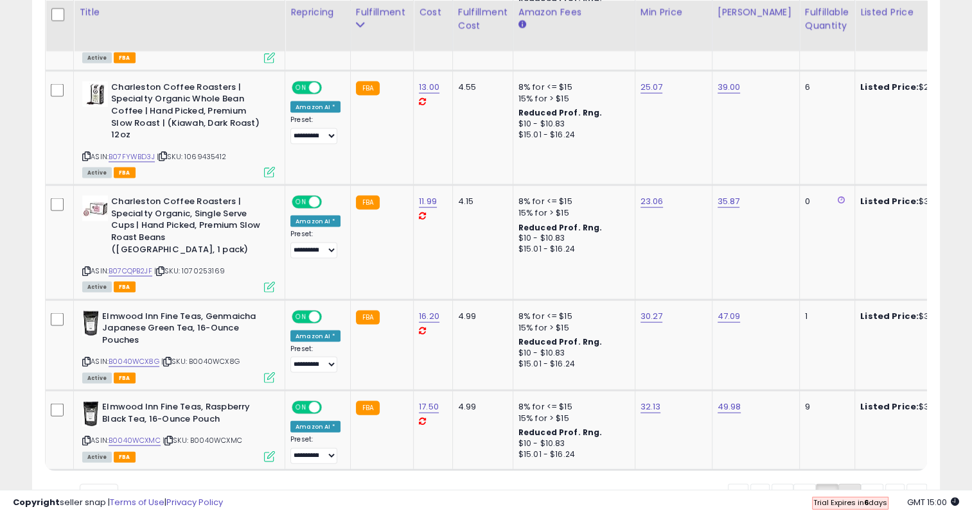
click at [840, 484] on link "8" at bounding box center [849, 495] width 22 height 22
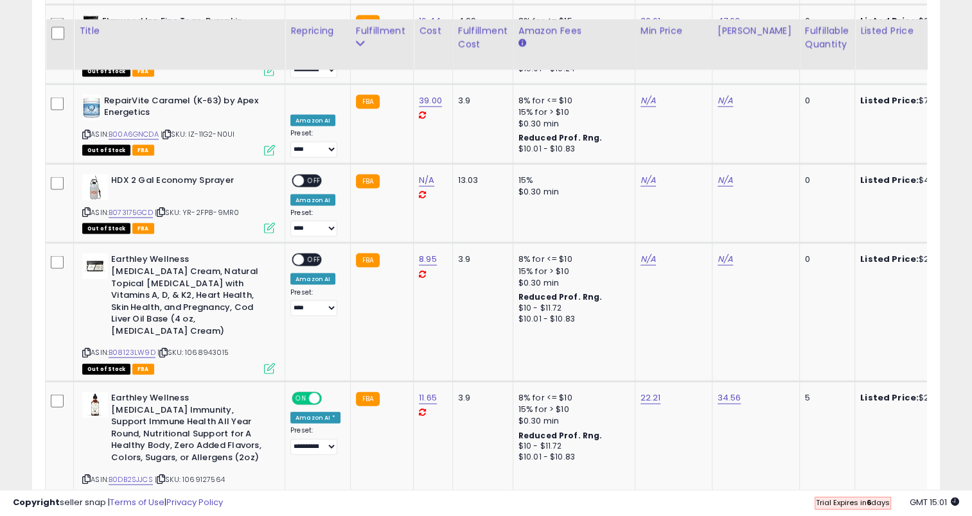
scroll to position [2690, 0]
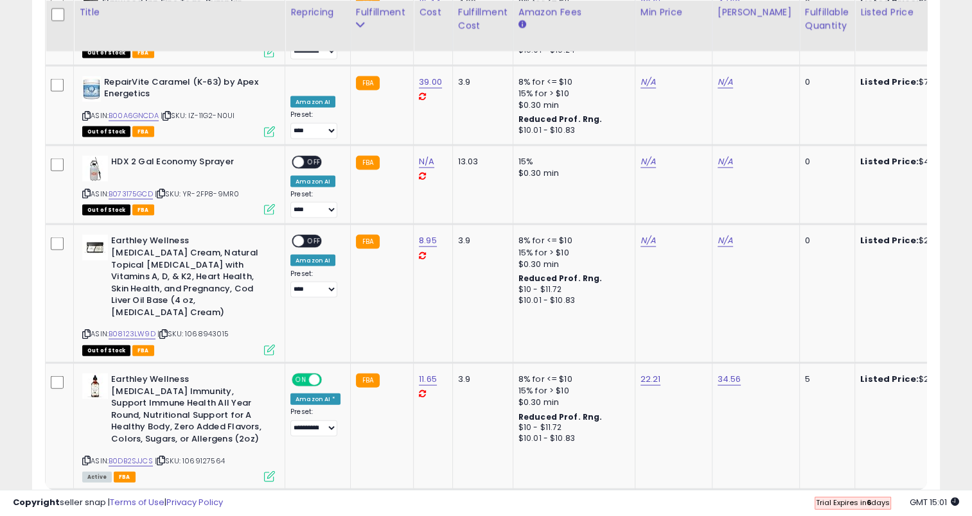
click at [839, 504] on link "9" at bounding box center [847, 515] width 22 height 22
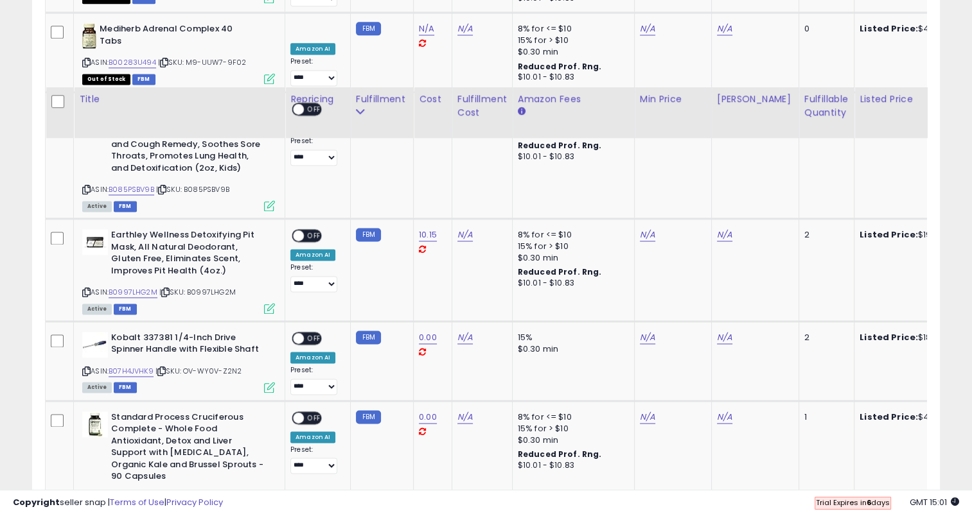
scroll to position [1992, 0]
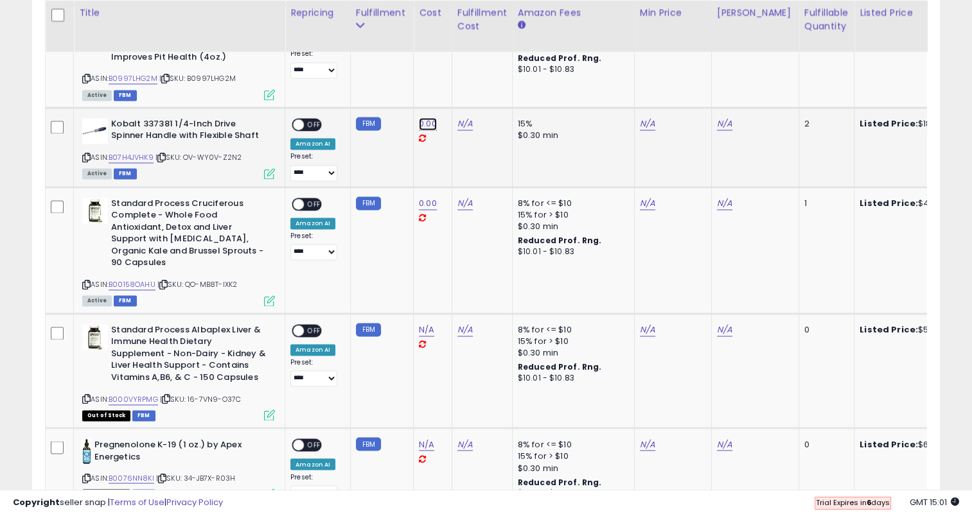
click at [419, 118] on link "0.00" at bounding box center [428, 124] width 18 height 13
drag, startPoint x: 371, startPoint y: 78, endPoint x: 324, endPoint y: 90, distance: 48.9
click at [324, 90] on div "****" at bounding box center [412, 75] width 185 height 34
drag, startPoint x: 367, startPoint y: 72, endPoint x: 333, endPoint y: 76, distance: 33.7
click at [333, 76] on input "****" at bounding box center [386, 75] width 114 height 22
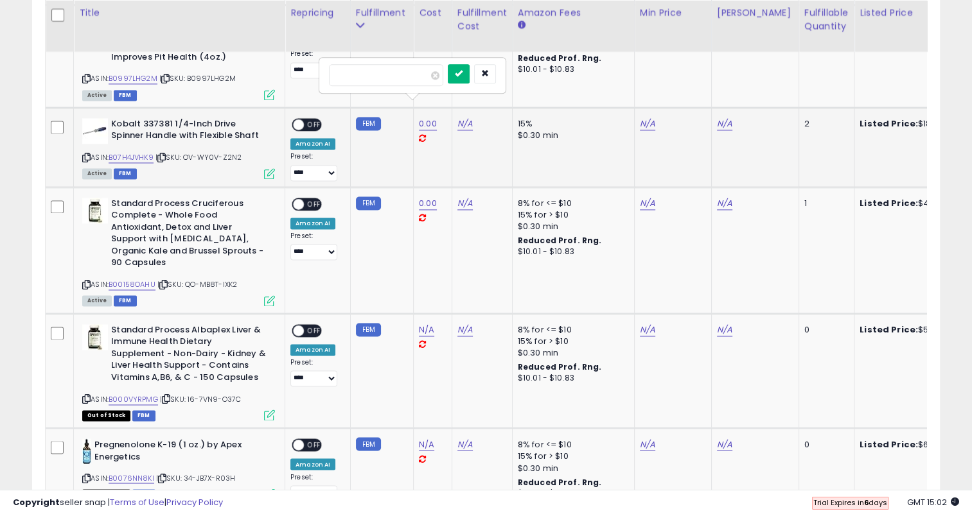
type input "****"
click at [469, 75] on button "submit" at bounding box center [459, 73] width 22 height 19
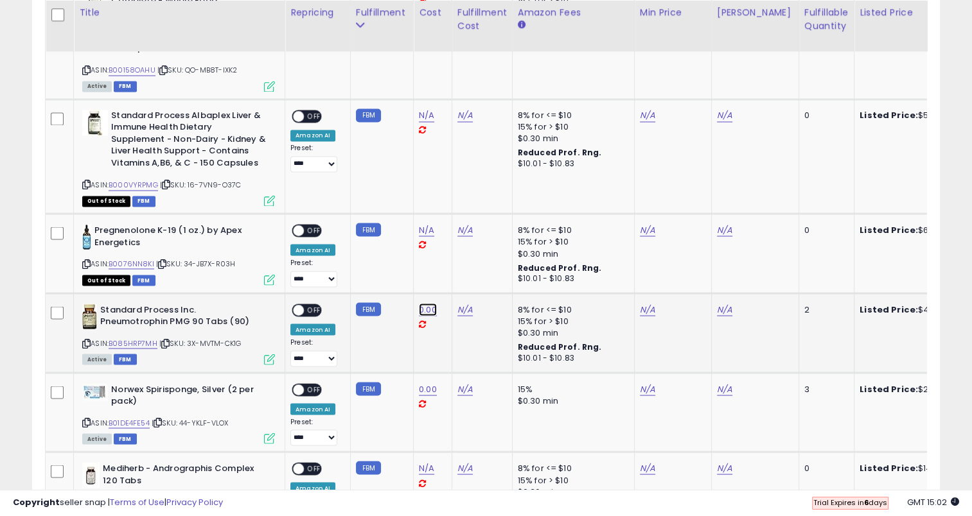
click at [425, 303] on link "0.00" at bounding box center [428, 309] width 18 height 13
type input "*"
type input "**"
click at [469, 262] on button "submit" at bounding box center [459, 256] width 22 height 19
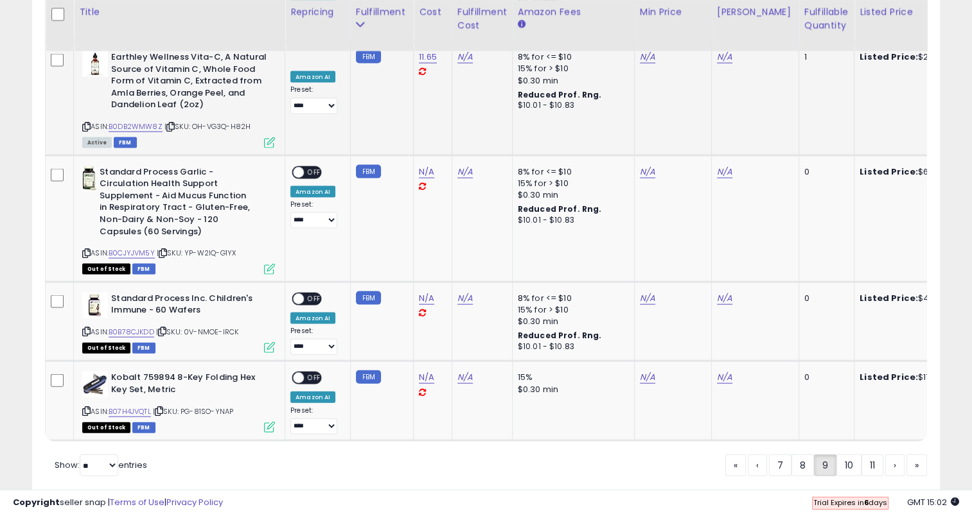
scroll to position [2719, 0]
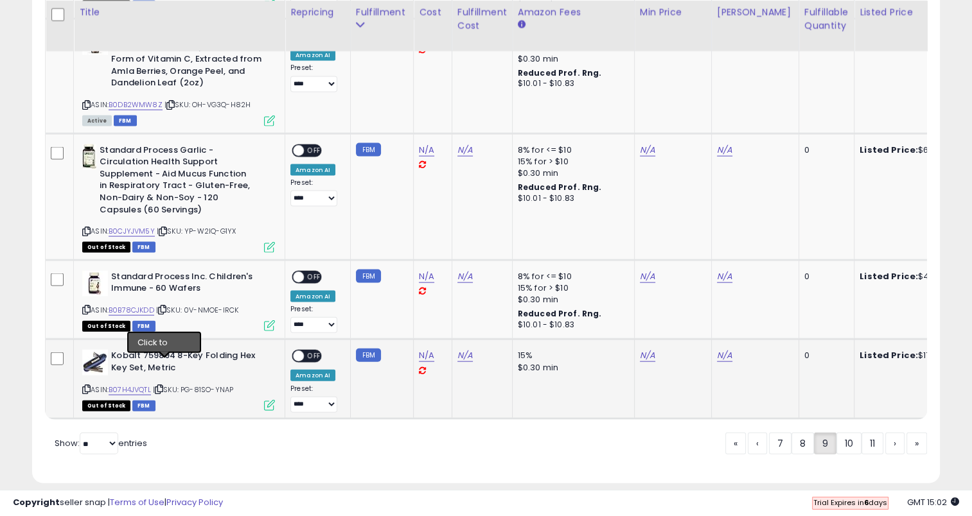
click at [162, 386] on icon at bounding box center [159, 389] width 8 height 7
click at [88, 386] on icon at bounding box center [86, 389] width 8 height 7
click at [421, 349] on link "N/A" at bounding box center [426, 355] width 15 height 13
type input "****"
click at [468, 304] on button "submit" at bounding box center [457, 300] width 22 height 19
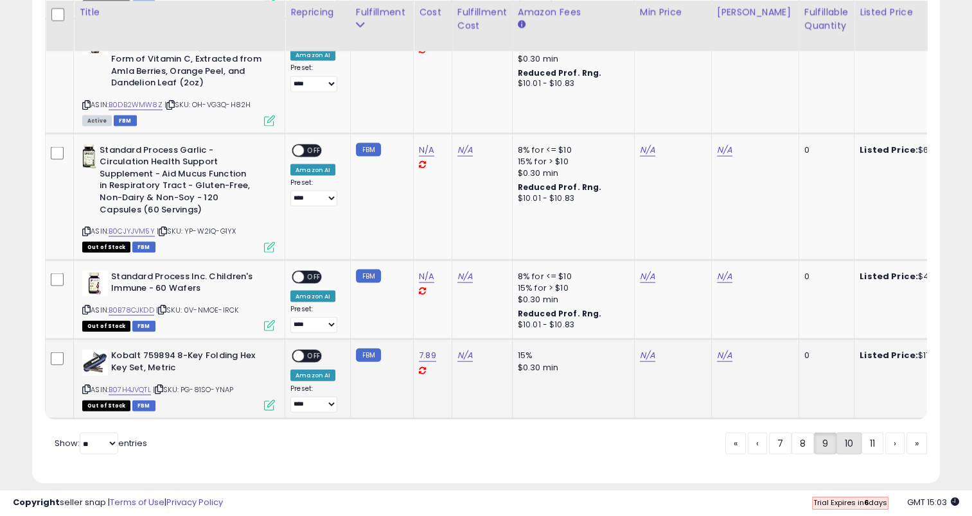
click at [844, 433] on link "10" at bounding box center [848, 444] width 25 height 22
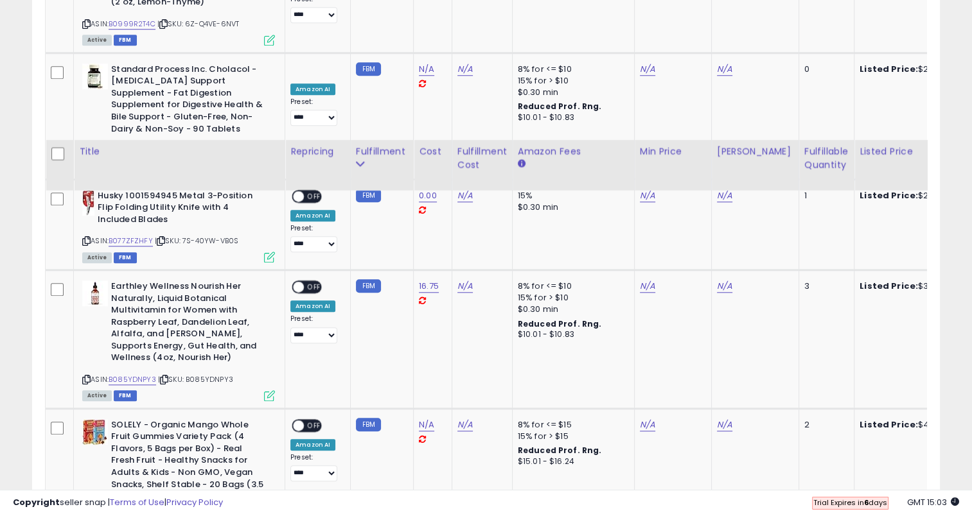
scroll to position [1349, 0]
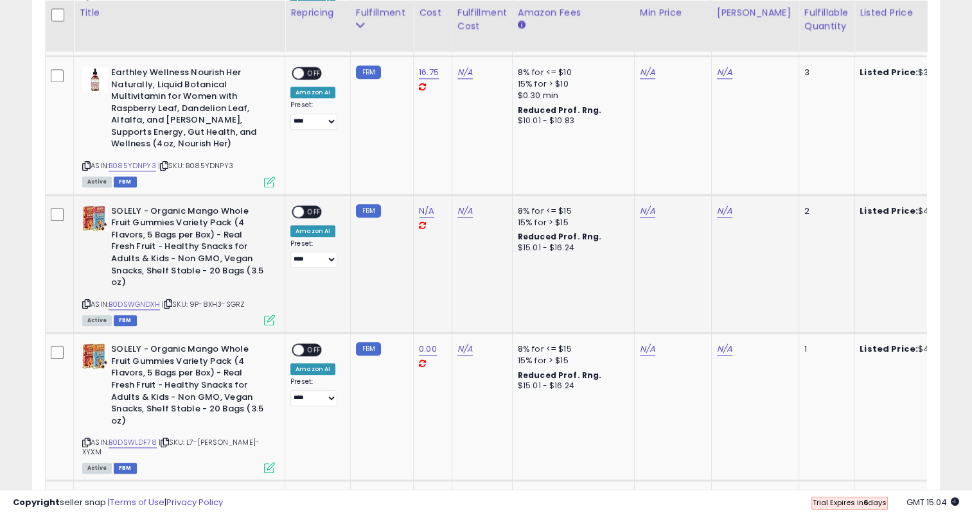
click at [416, 275] on td "N/A" at bounding box center [433, 264] width 39 height 139
click at [414, 283] on td "N/A" at bounding box center [433, 264] width 39 height 139
click at [421, 205] on link "N/A" at bounding box center [426, 211] width 15 height 13
type input "*****"
click at [468, 168] on button "submit" at bounding box center [457, 175] width 22 height 19
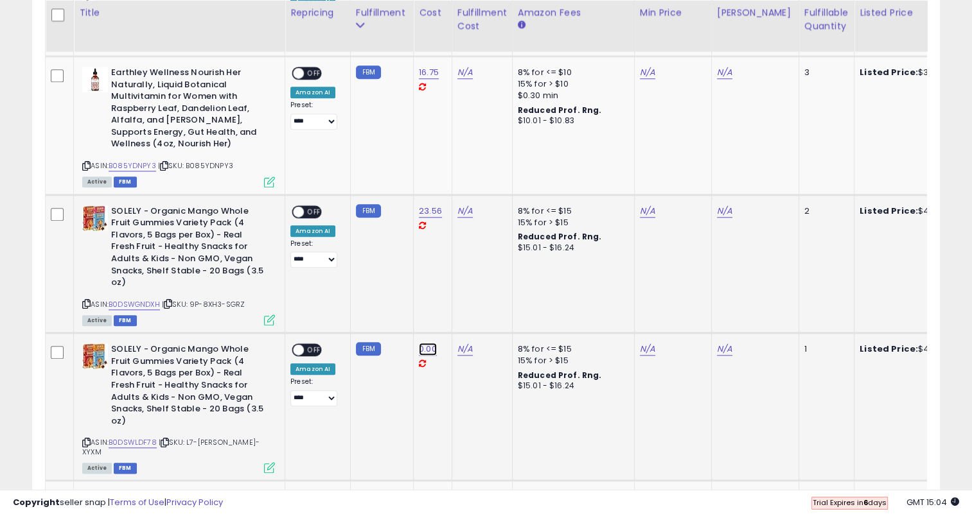
click at [423, 344] on link "0.00" at bounding box center [428, 349] width 18 height 13
drag, startPoint x: 361, startPoint y: 312, endPoint x: 314, endPoint y: 317, distance: 47.2
type input "*****"
click at [462, 313] on icon "submit" at bounding box center [459, 314] width 8 height 8
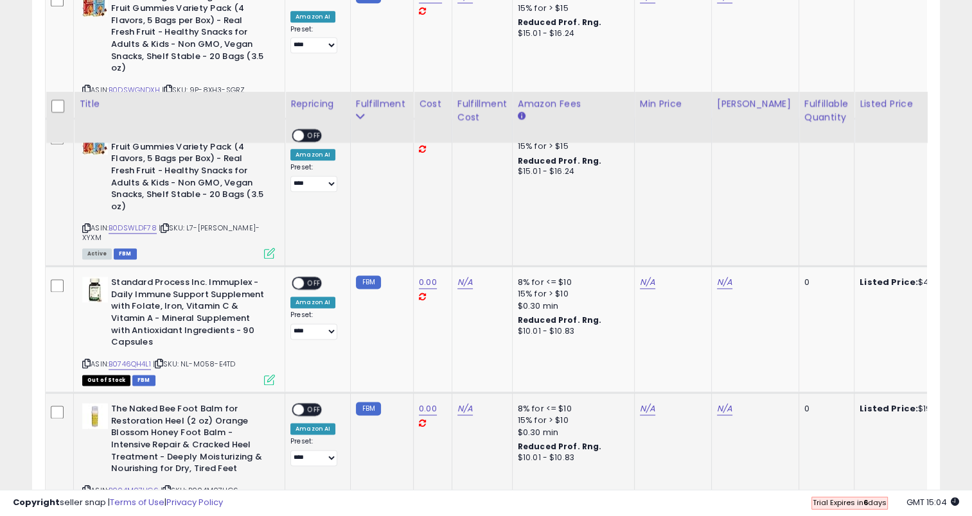
scroll to position [1778, 0]
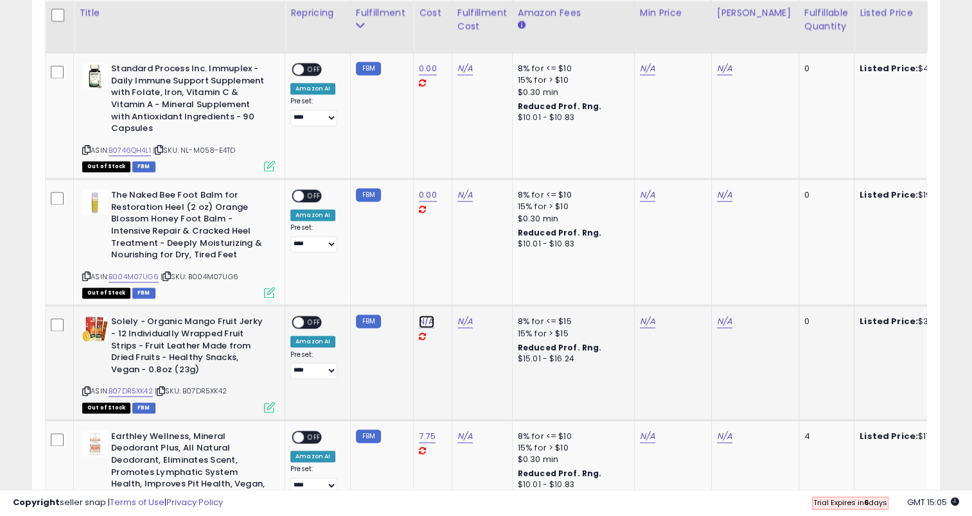
click at [427, 315] on link "N/A" at bounding box center [426, 321] width 15 height 13
type input "*****"
click at [461, 276] on icon "submit" at bounding box center [457, 276] width 8 height 8
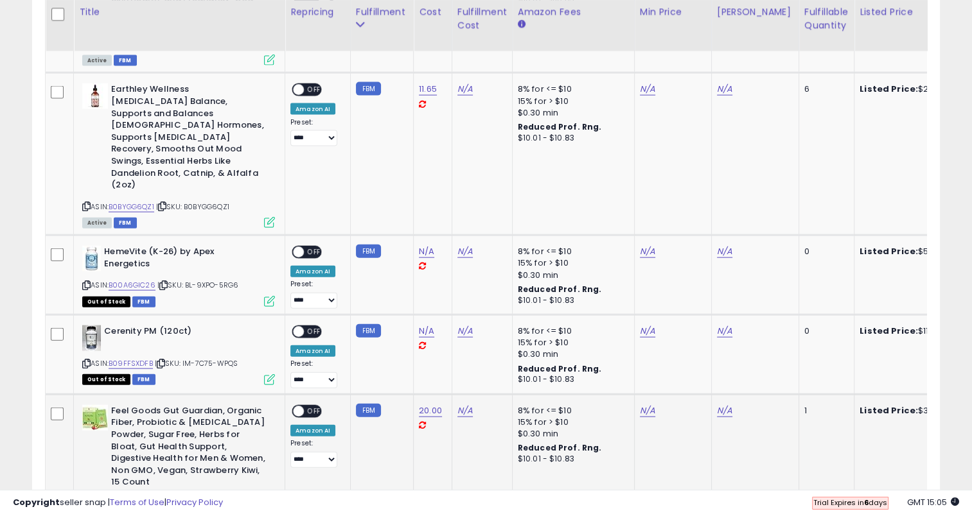
scroll to position [3062, 0]
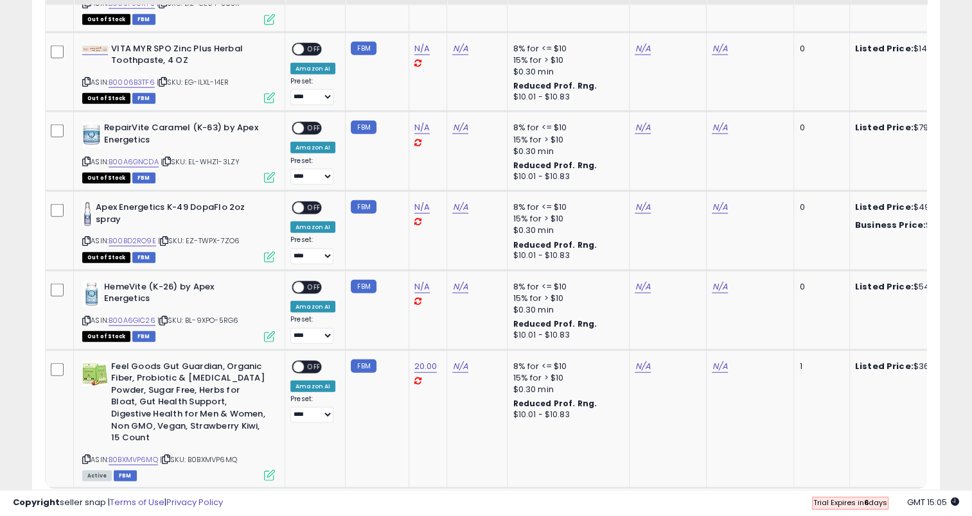
scroll to position [3137, 0]
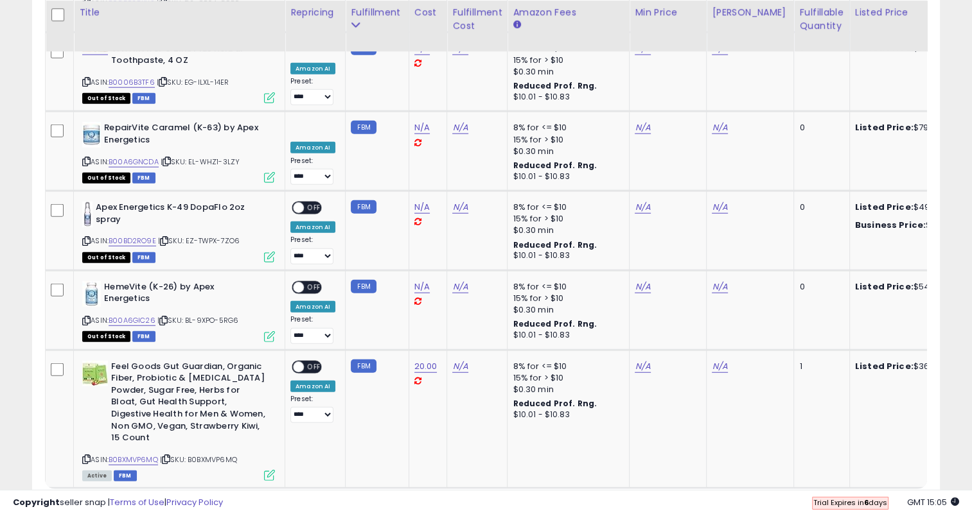
click at [844, 502] on link "12" at bounding box center [846, 513] width 24 height 22
